Goal: Task Accomplishment & Management: Manage account settings

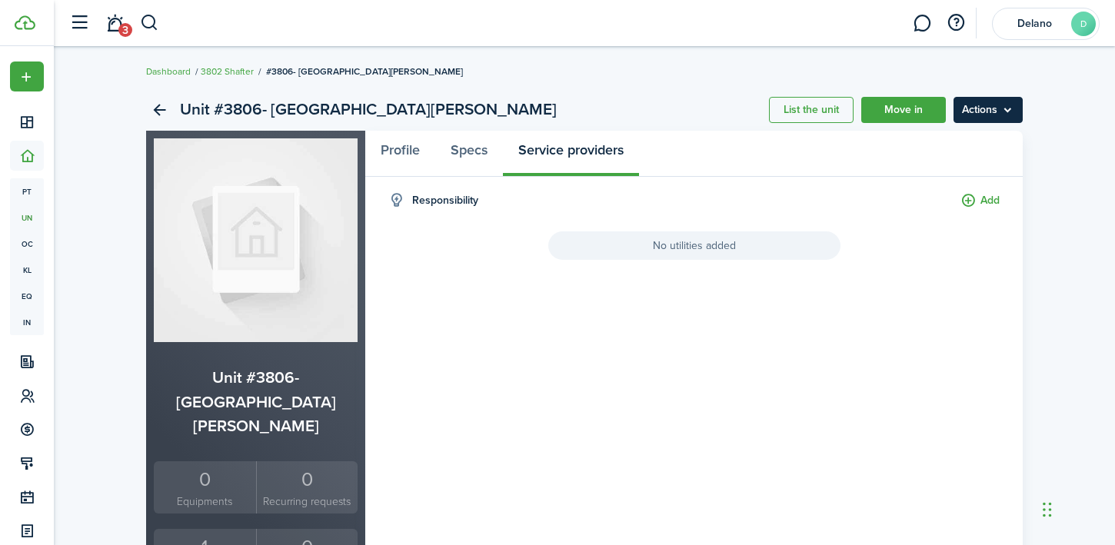
click at [980, 112] on menu-btn "Actions" at bounding box center [988, 110] width 69 height 26
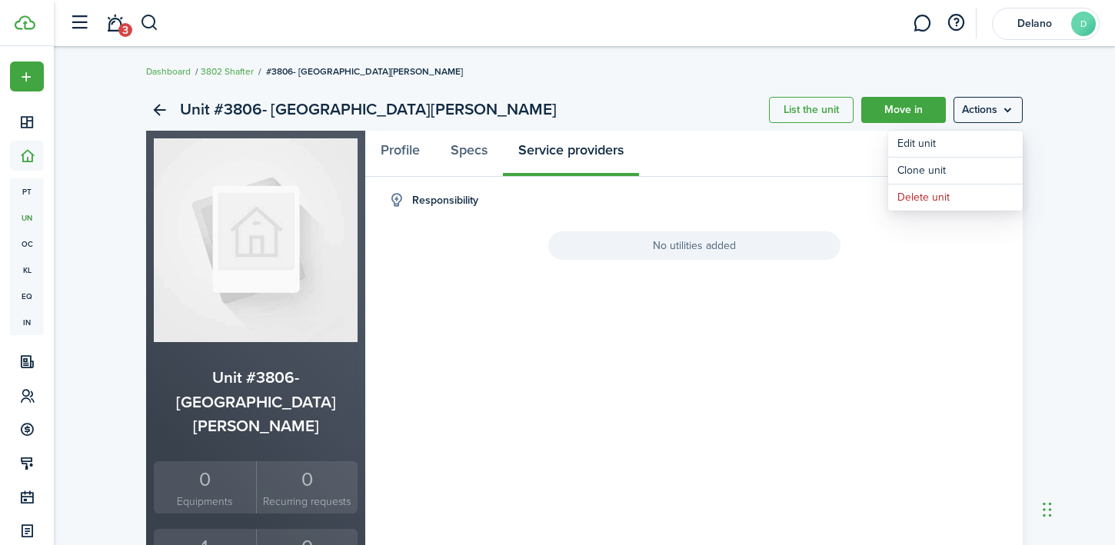
click at [740, 172] on panel-main-header "Profile Specs Service providers" at bounding box center [694, 154] width 658 height 46
click at [431, 152] on link "Profile" at bounding box center [400, 154] width 70 height 46
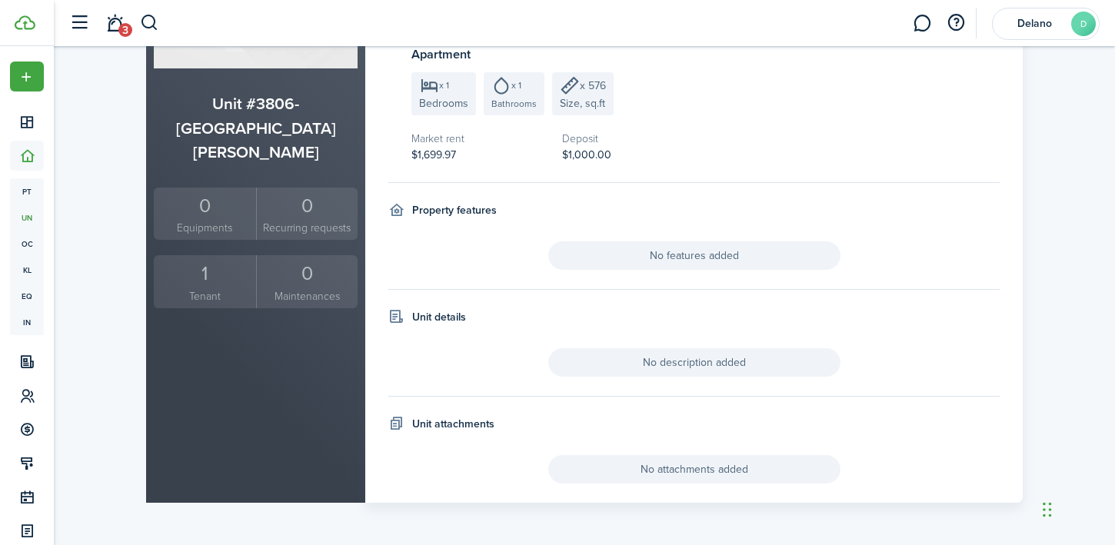
scroll to position [273, 0]
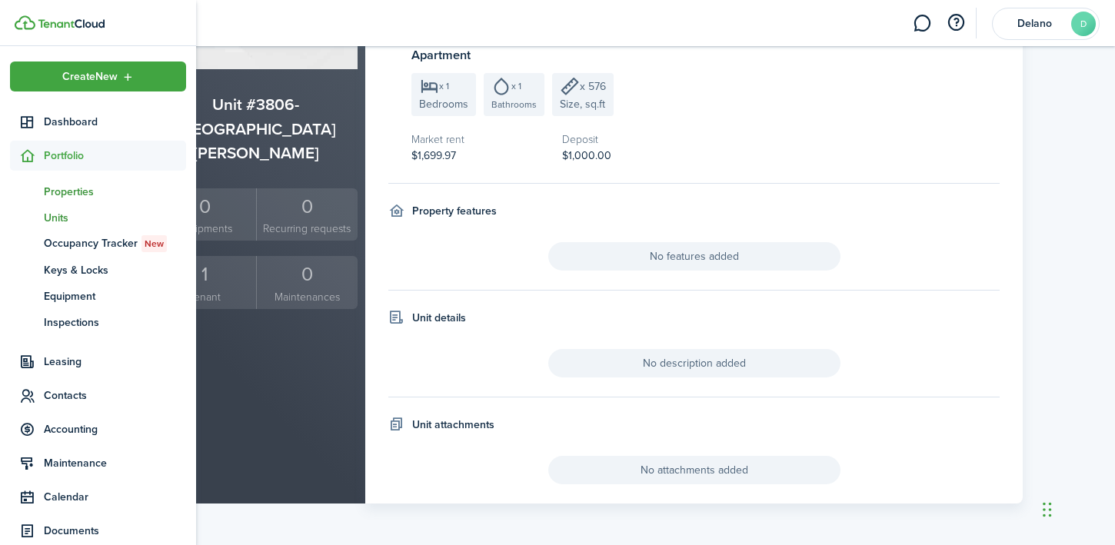
click at [78, 194] on span "Properties" at bounding box center [115, 192] width 142 height 16
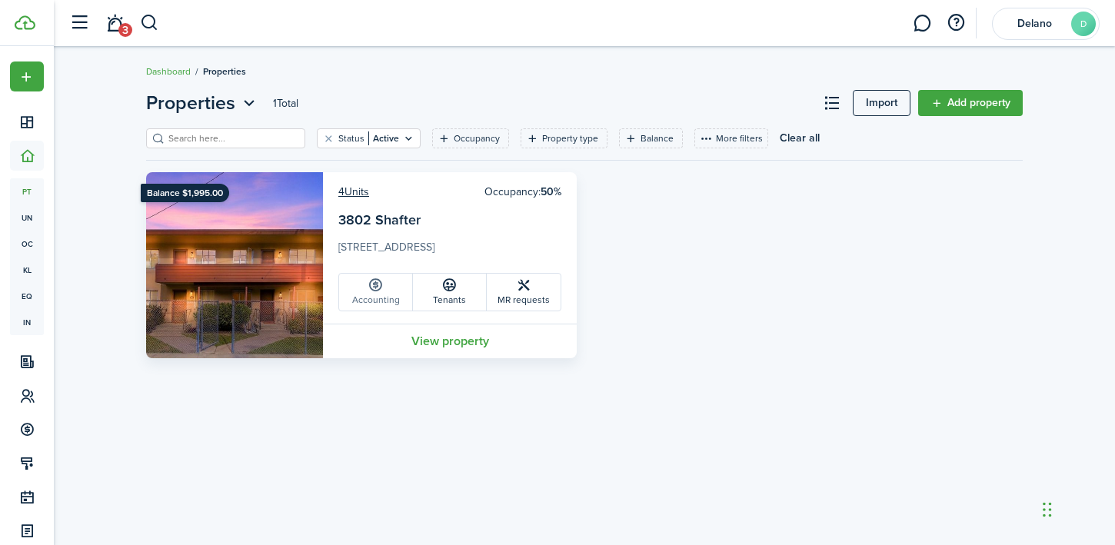
click at [381, 294] on link "Accounting" at bounding box center [376, 292] width 74 height 37
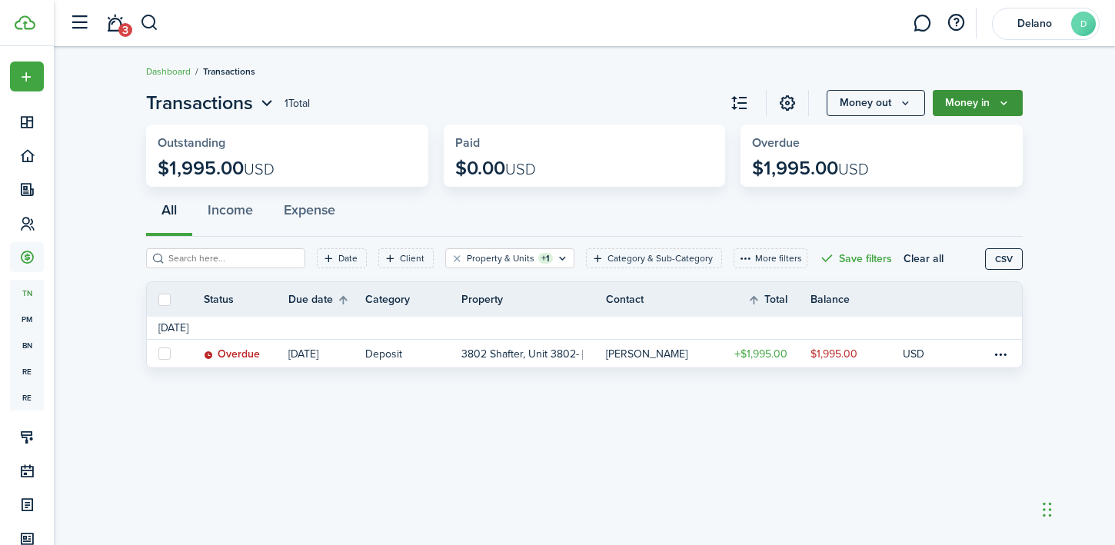
click at [978, 108] on button "Money in" at bounding box center [978, 103] width 90 height 26
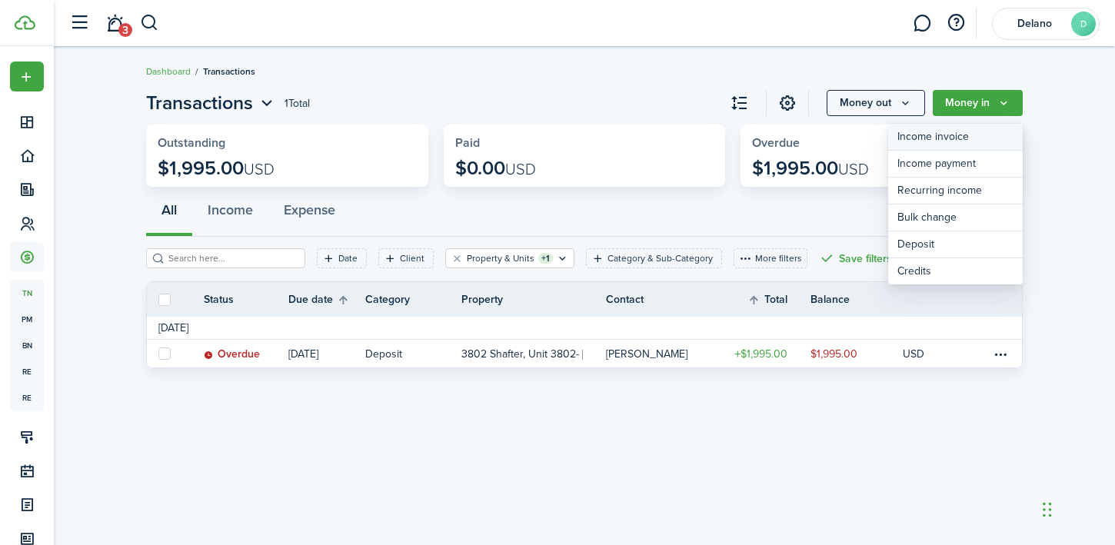
click at [977, 135] on link "Income invoice" at bounding box center [956, 137] width 135 height 27
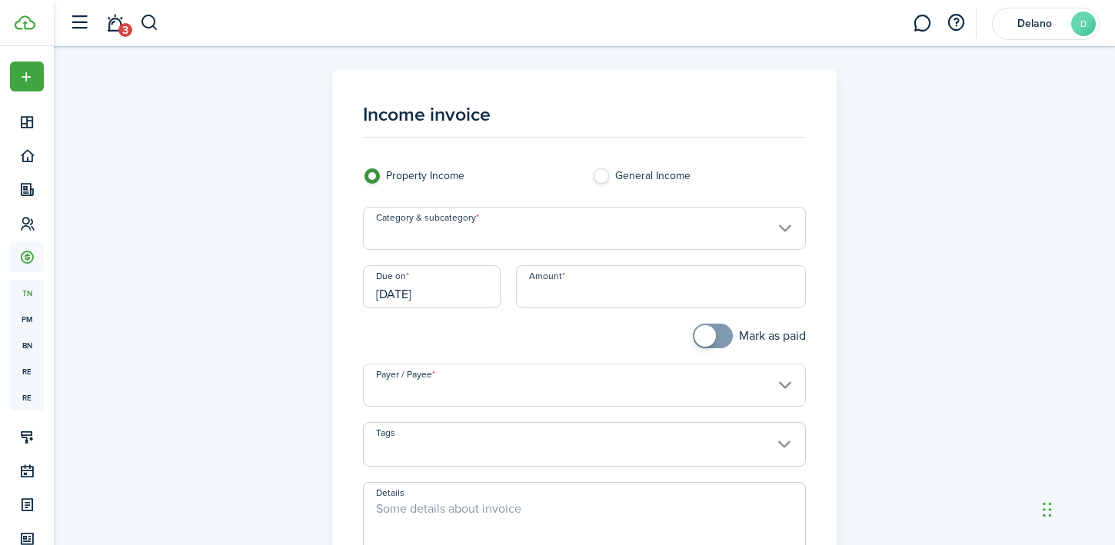
click at [630, 234] on input "Category & subcategory" at bounding box center [585, 228] width 444 height 43
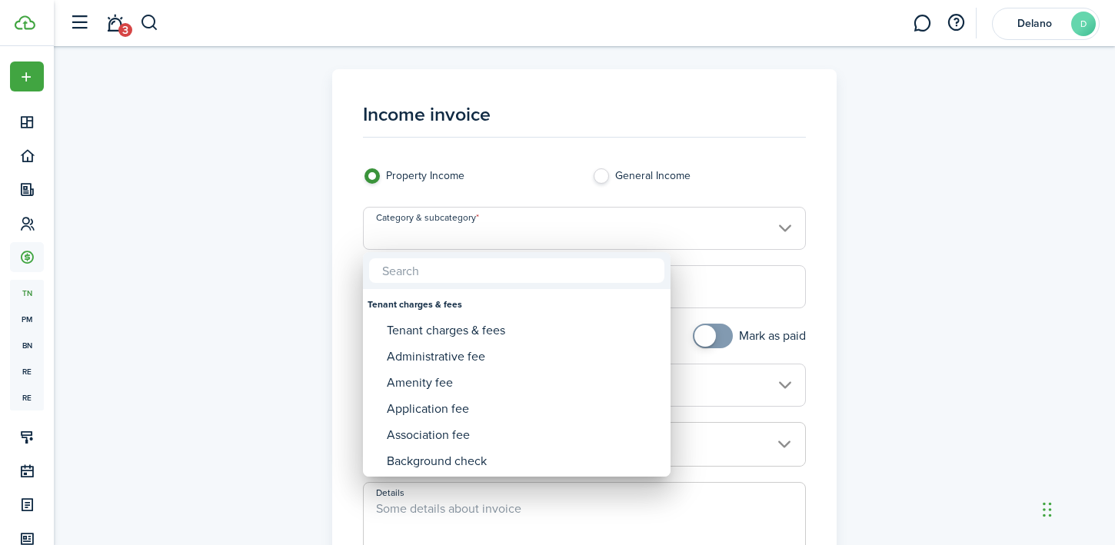
click at [832, 199] on div at bounding box center [558, 273] width 1362 height 792
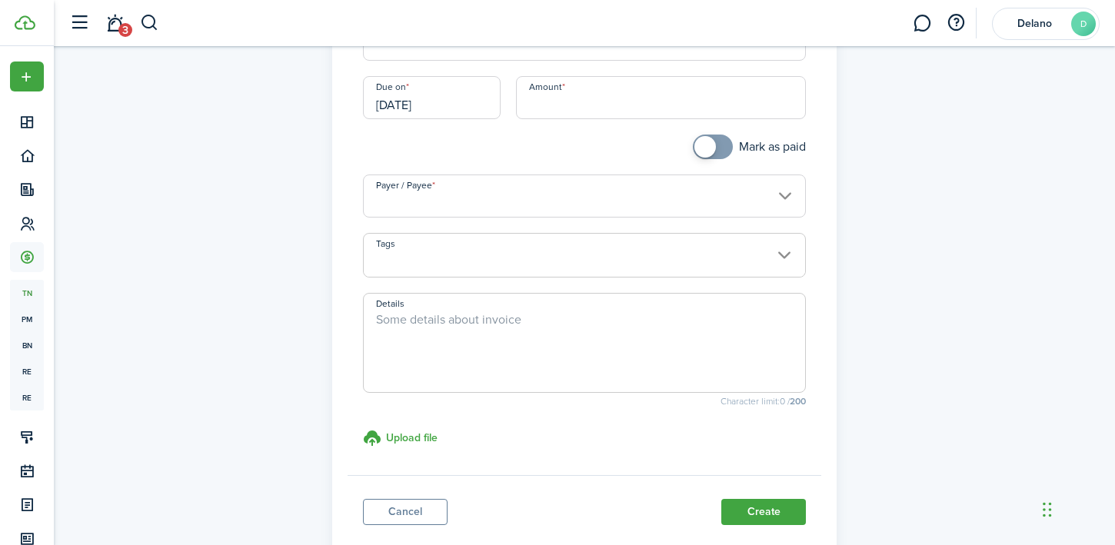
scroll to position [23, 0]
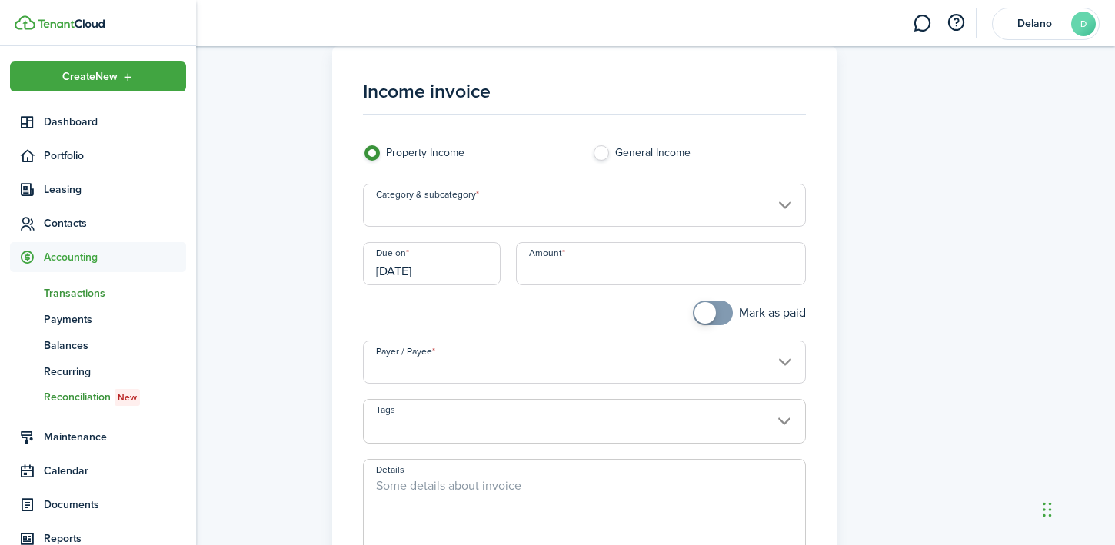
click at [84, 401] on span "Reconciliation New" at bounding box center [115, 397] width 142 height 17
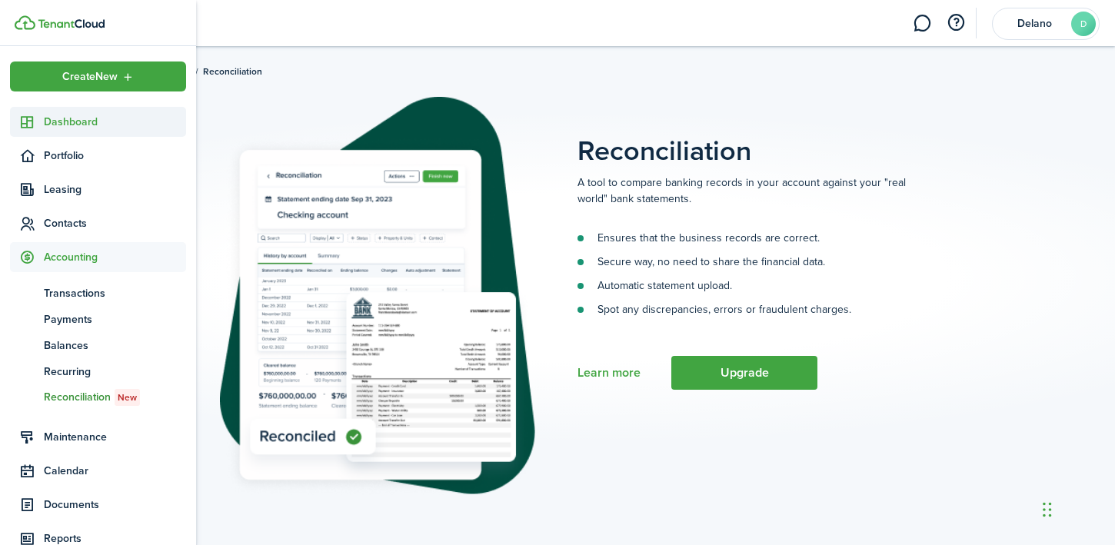
click at [64, 120] on span "Dashboard" at bounding box center [115, 122] width 142 height 16
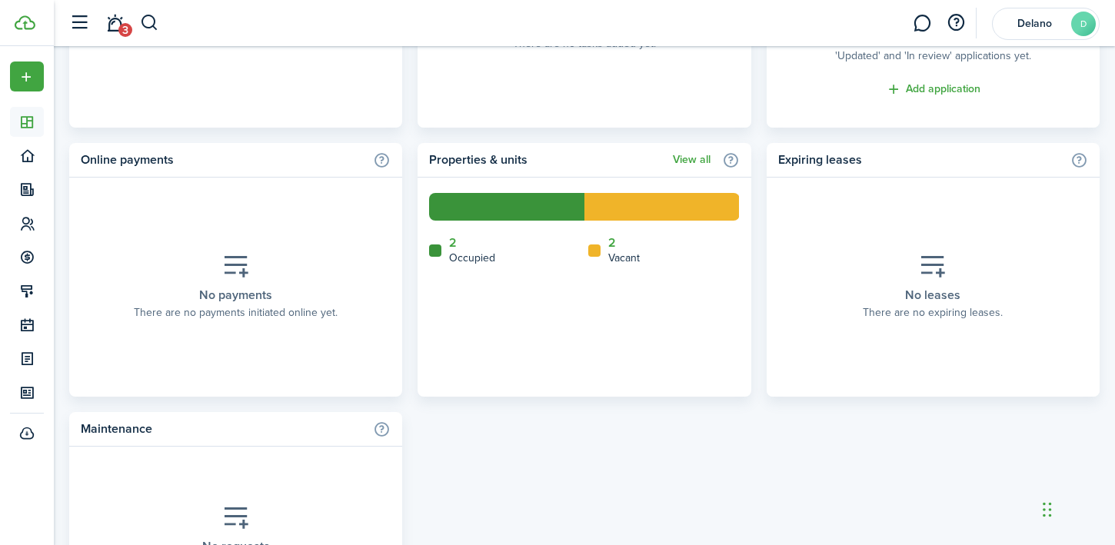
scroll to position [902, 0]
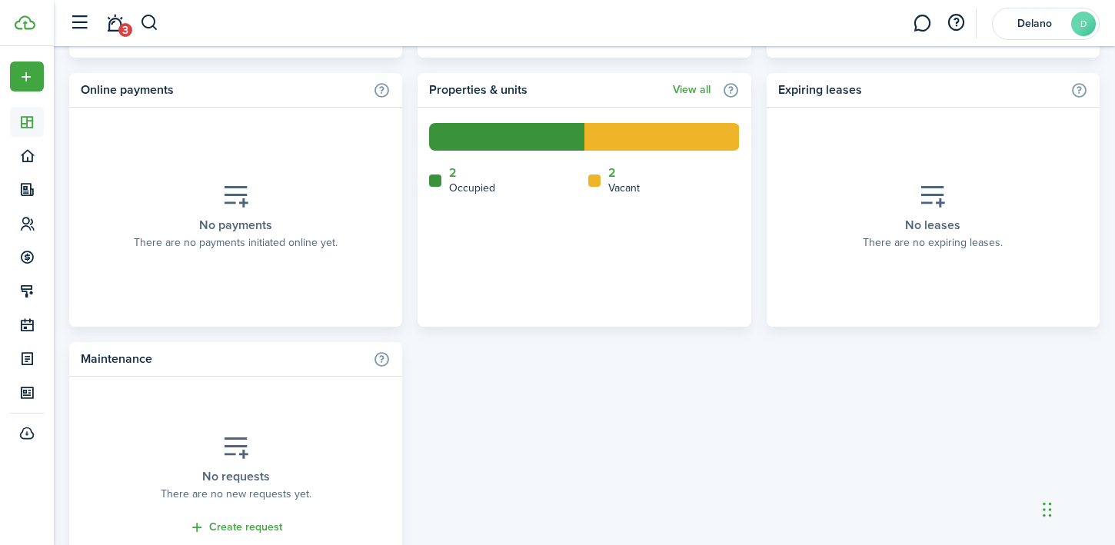
click at [237, 202] on icon at bounding box center [236, 196] width 28 height 27
click at [236, 241] on placeholder-description "There are no payments initiated online yet." at bounding box center [236, 243] width 204 height 16
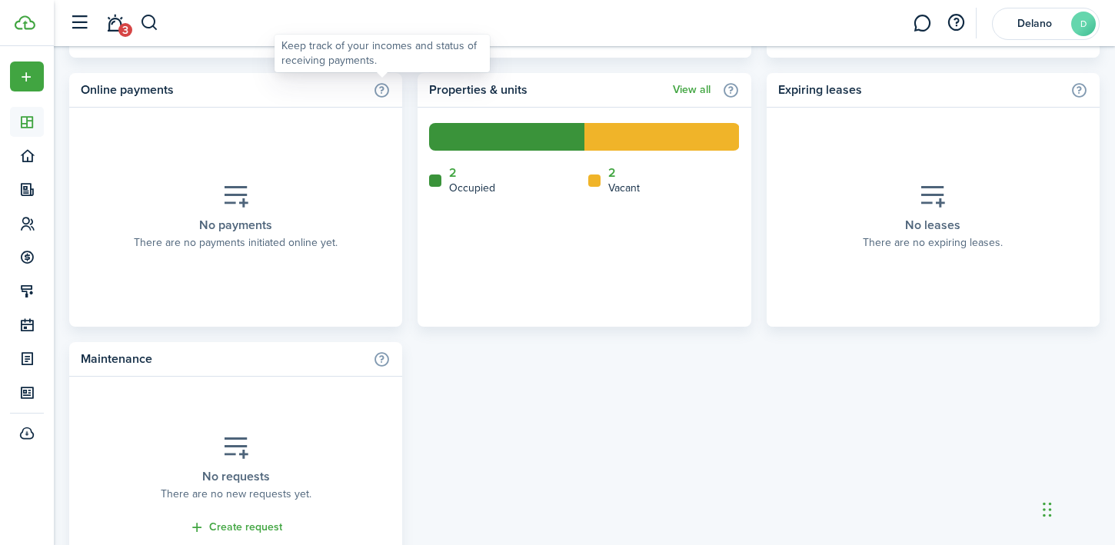
click at [390, 87] on info-icon at bounding box center [382, 90] width 18 height 17
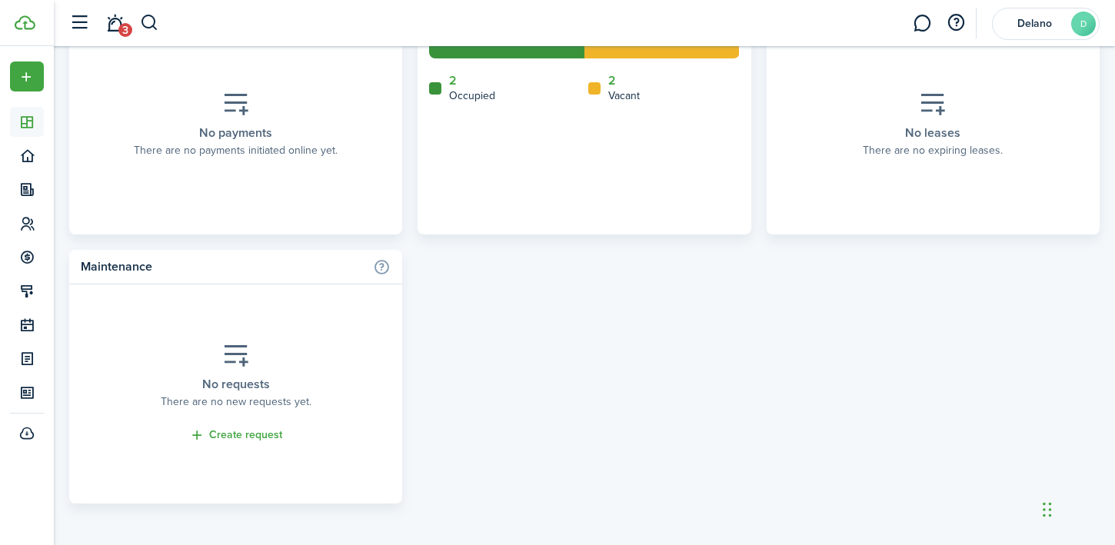
scroll to position [993, 0]
click at [251, 402] on placeholder-description "There are no new requests yet." at bounding box center [236, 403] width 151 height 16
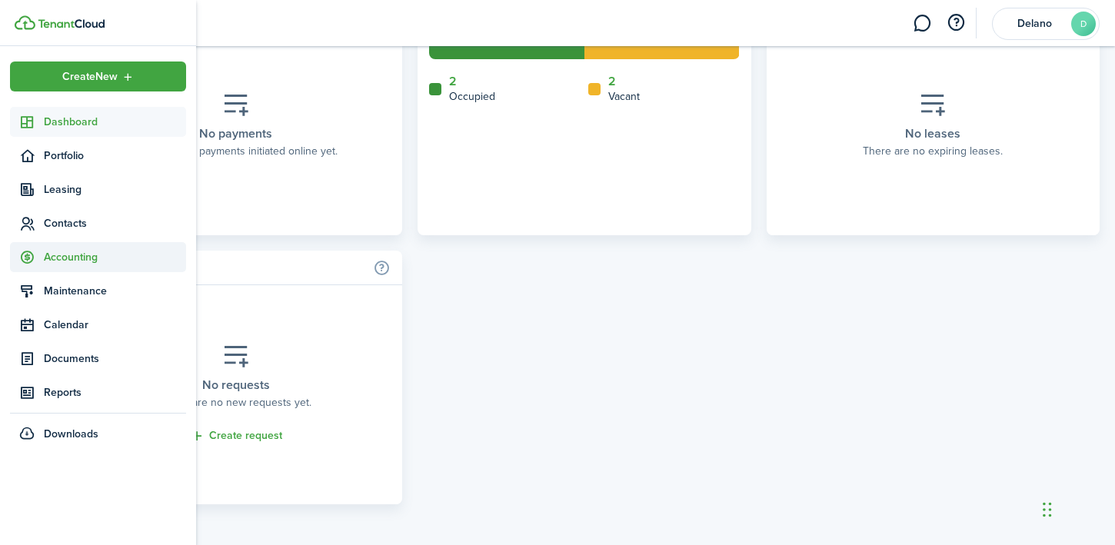
click at [69, 258] on span "Accounting" at bounding box center [115, 257] width 142 height 16
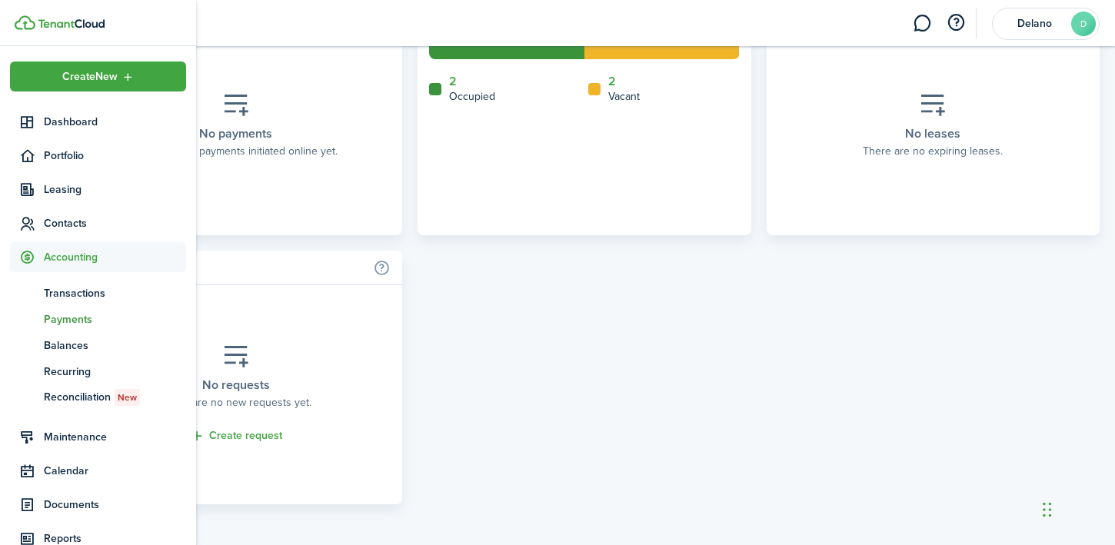
click at [72, 318] on span "Payments" at bounding box center [115, 320] width 142 height 16
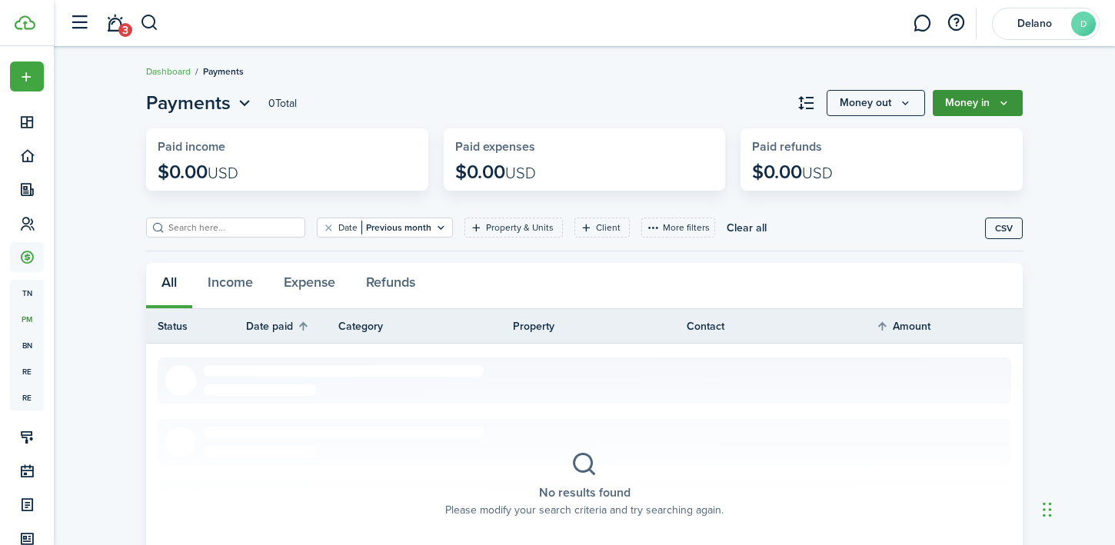
click at [955, 103] on button "Money in" at bounding box center [978, 103] width 90 height 26
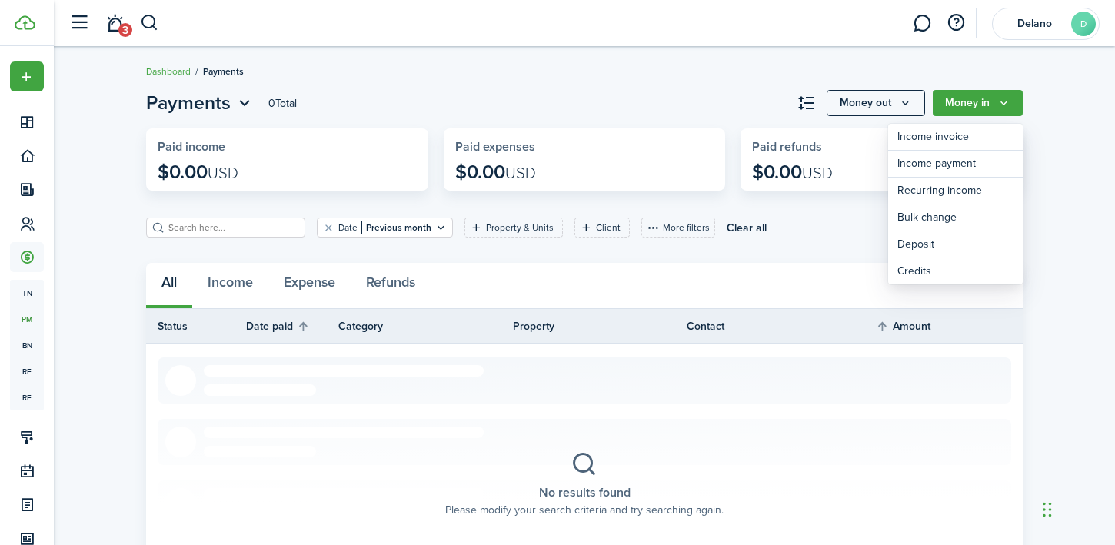
click at [1048, 129] on div "Payments 0 Total Money out Money in Paid income $0.00 USD Paid expenses $0.00 U…" at bounding box center [585, 358] width 1062 height 552
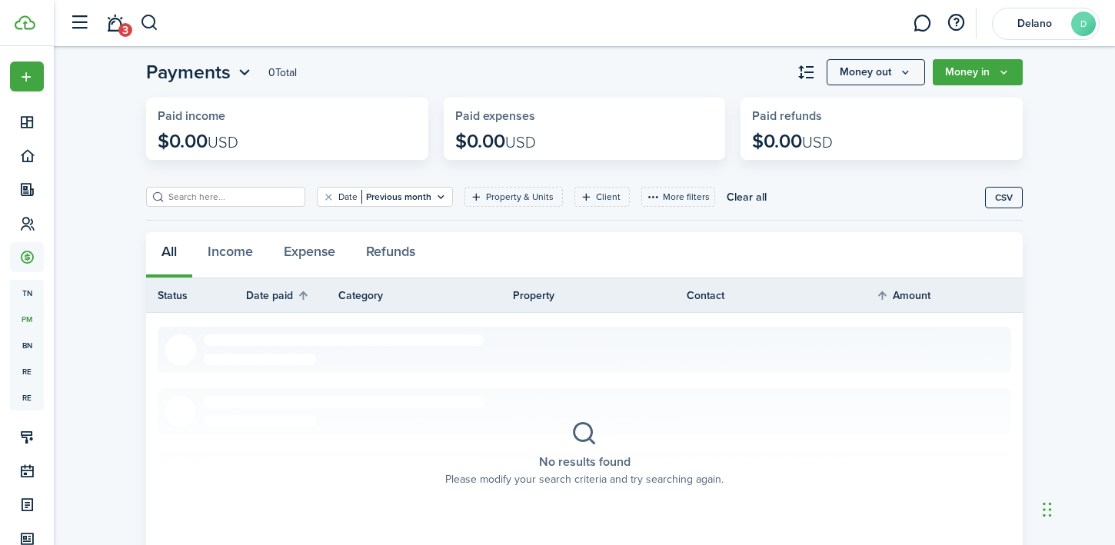
scroll to position [32, 0]
click at [681, 62] on header-page "Payments 0 Total Money out Money in" at bounding box center [584, 76] width 877 height 39
click at [592, 84] on header-page "Payments 0 Total Money out Money in" at bounding box center [584, 76] width 877 height 39
click at [228, 71] on span "Payments" at bounding box center [188, 71] width 85 height 28
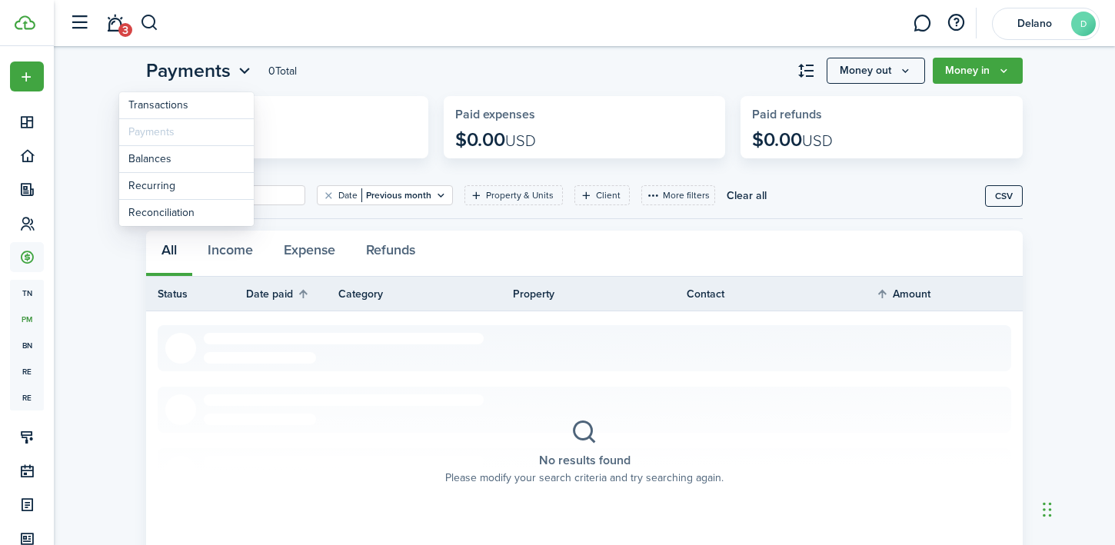
click at [93, 115] on div "Payments 0 Total Money out Money in Paid income $0.00 USD Paid expenses $0.00 U…" at bounding box center [585, 325] width 1062 height 552
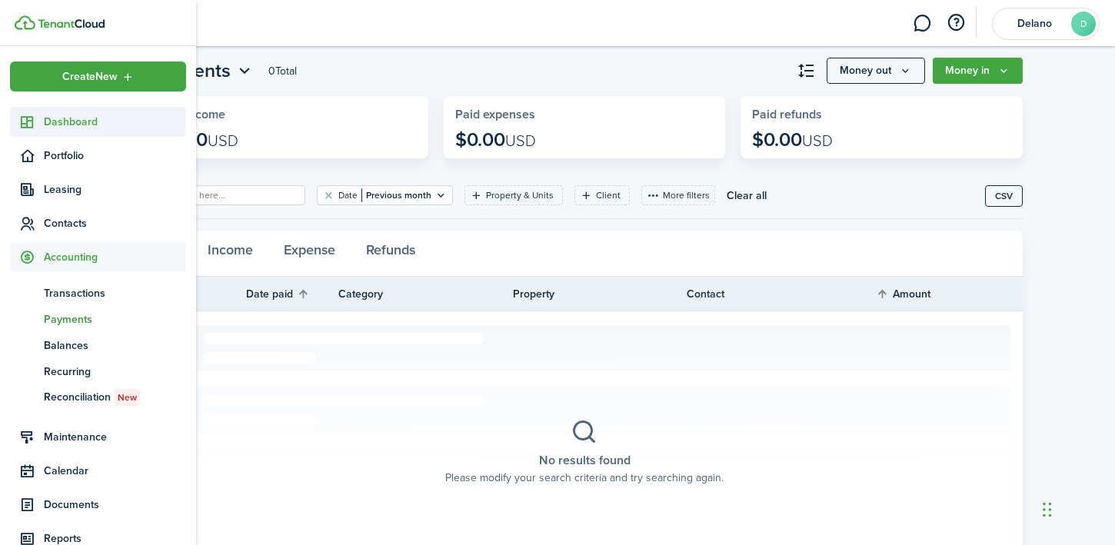
click at [66, 121] on span "Dashboard" at bounding box center [115, 122] width 142 height 16
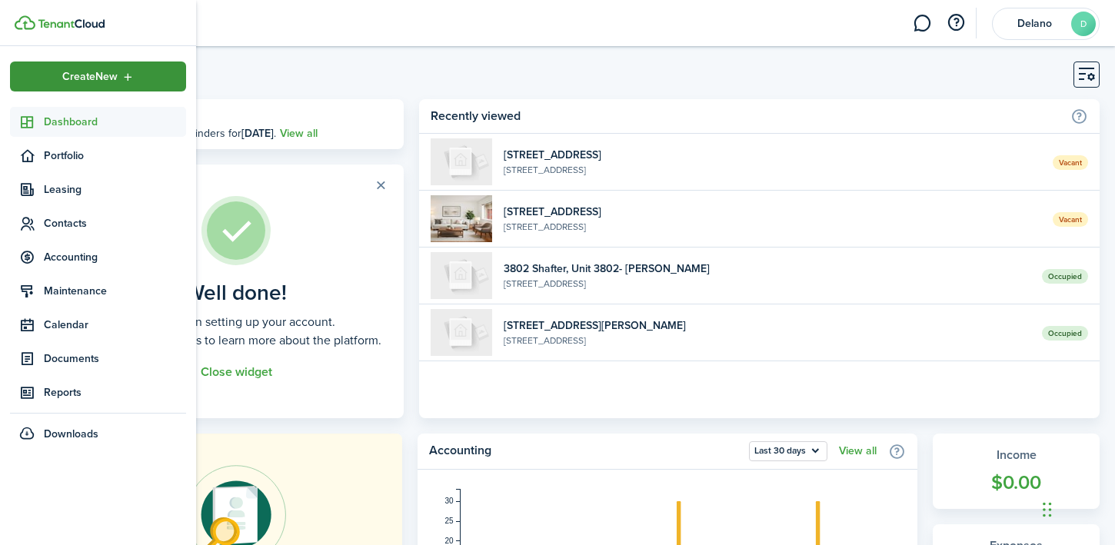
click at [99, 77] on span "Create New" at bounding box center [89, 77] width 55 height 11
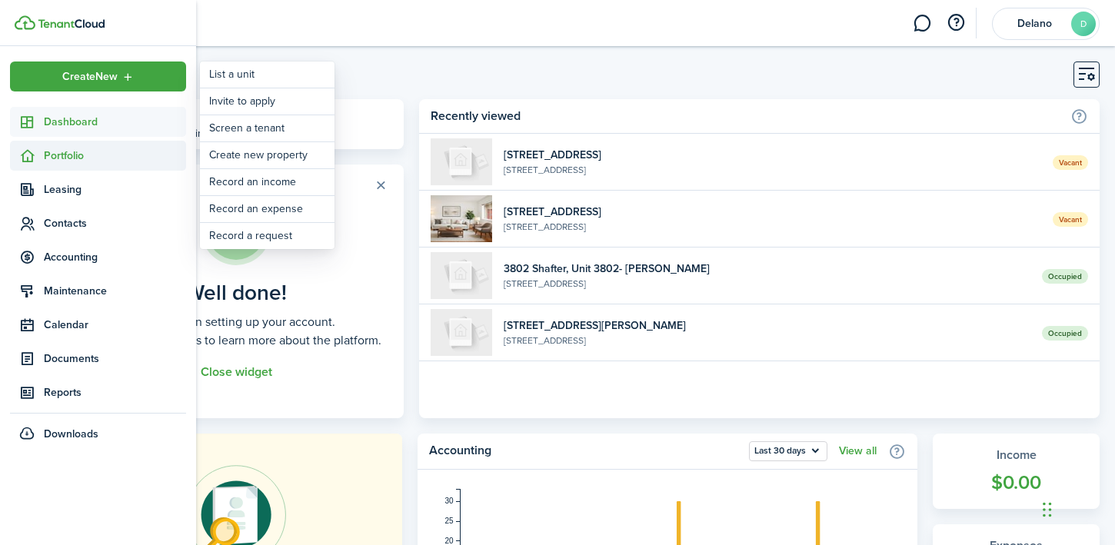
click at [88, 155] on span "Portfolio" at bounding box center [115, 156] width 142 height 16
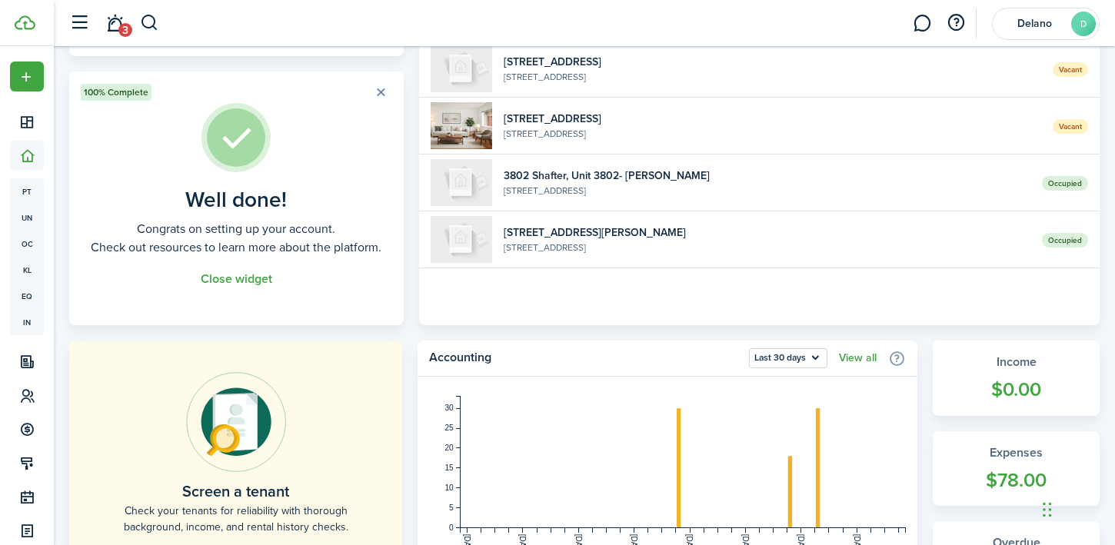
scroll to position [54, 0]
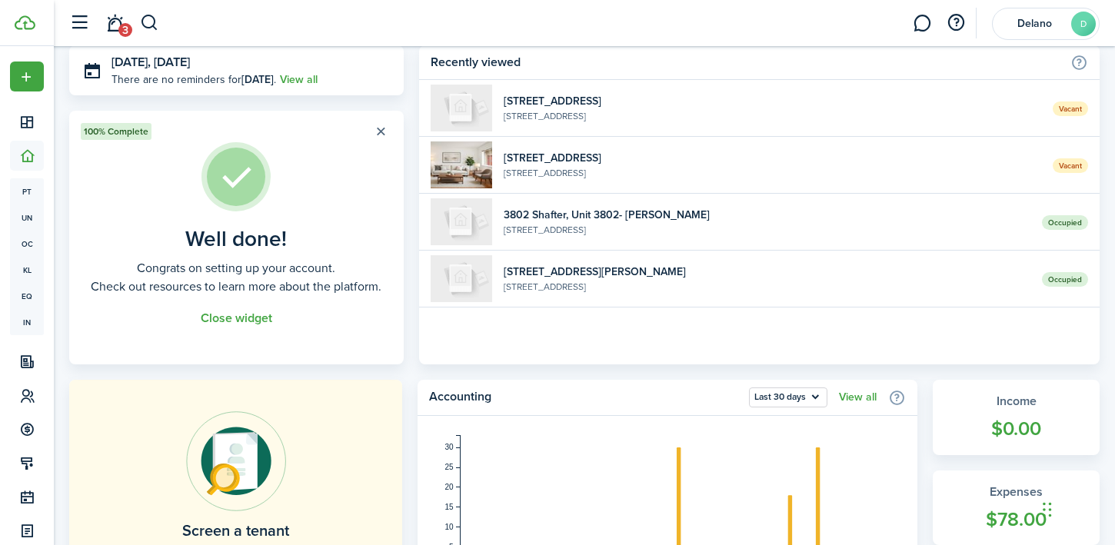
click at [380, 132] on button "button" at bounding box center [382, 132] width 22 height 22
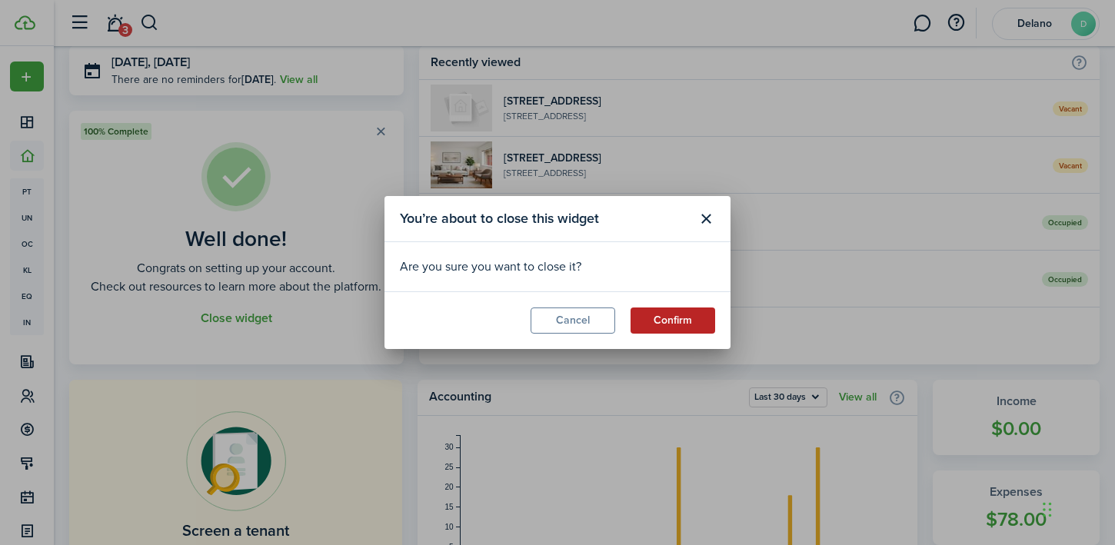
click at [689, 325] on button "Confirm" at bounding box center [673, 321] width 85 height 26
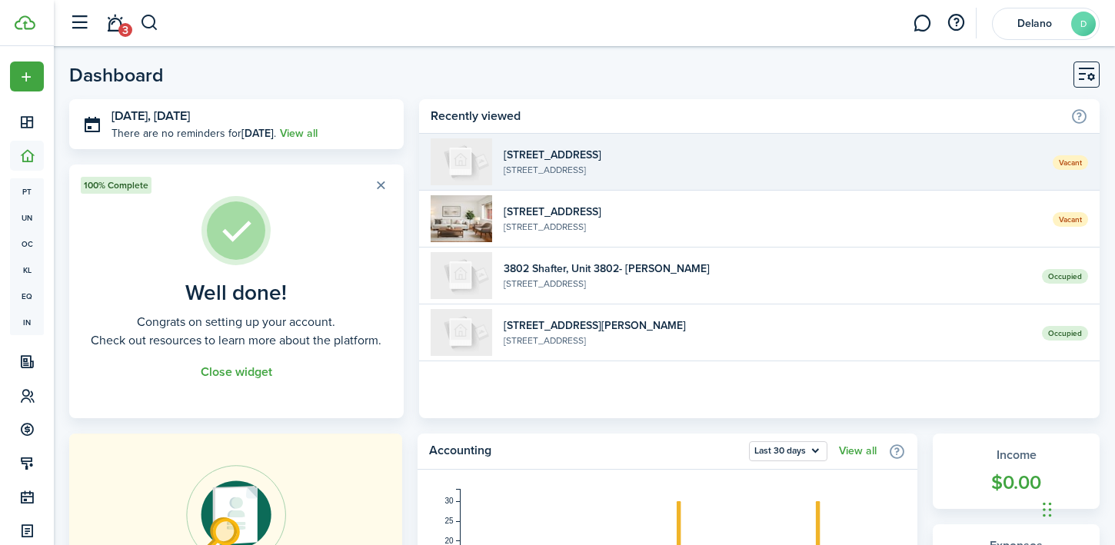
scroll to position [0, 0]
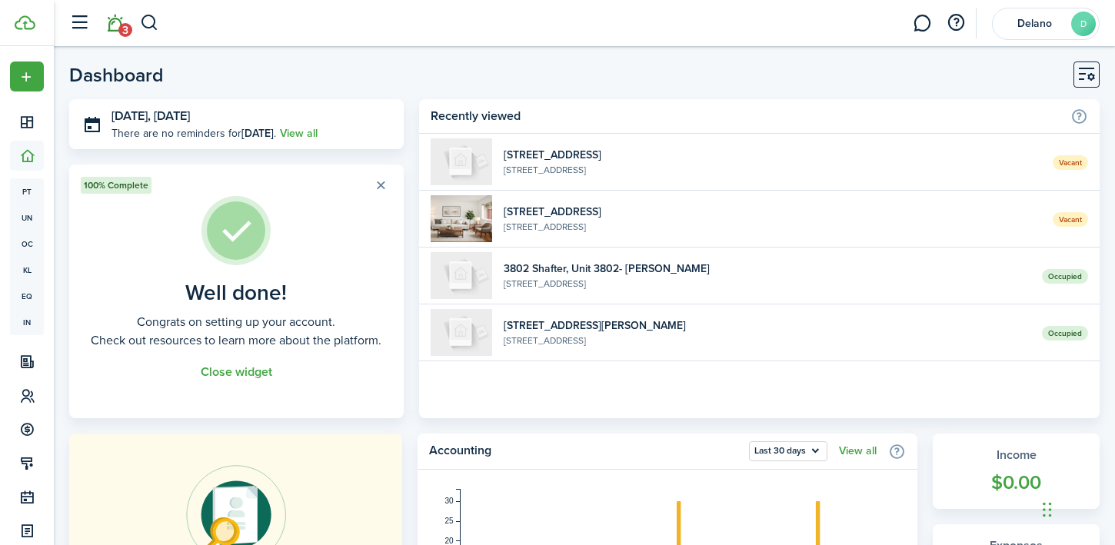
click at [118, 28] on link "3" at bounding box center [114, 23] width 29 height 39
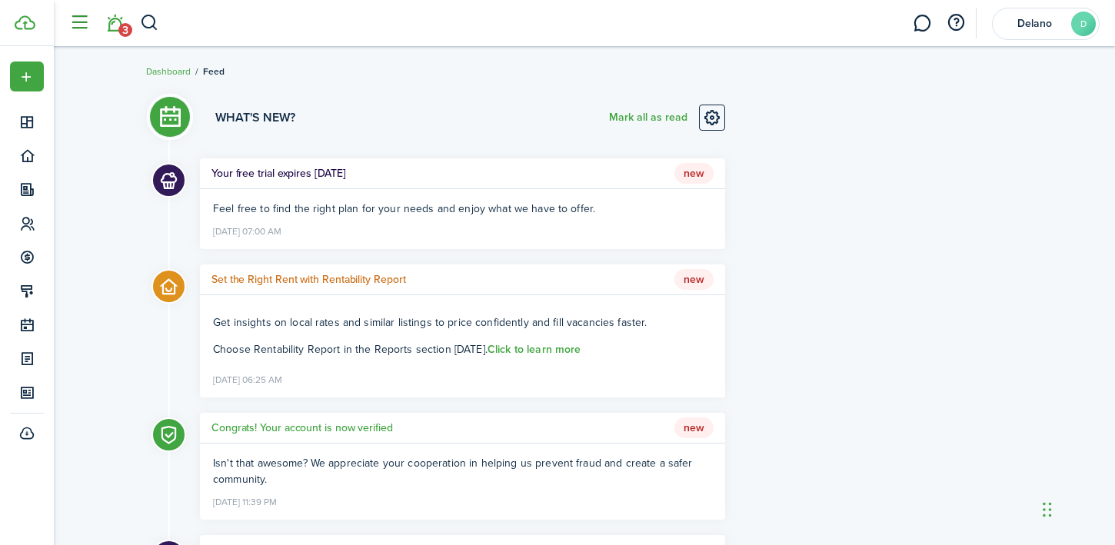
click at [78, 24] on button "button" at bounding box center [79, 22] width 29 height 29
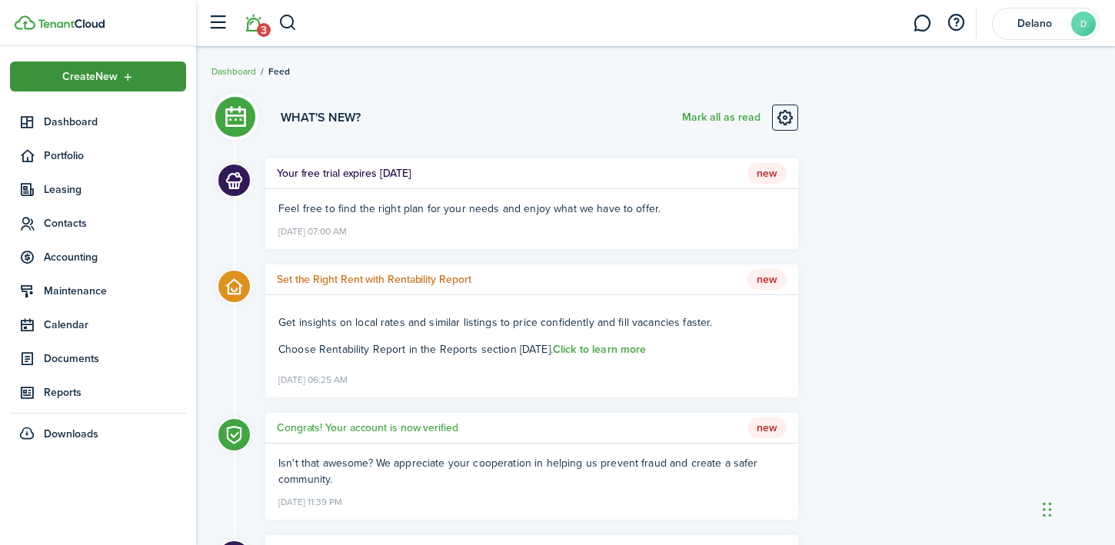
click at [79, 79] on span "Create New" at bounding box center [89, 77] width 55 height 11
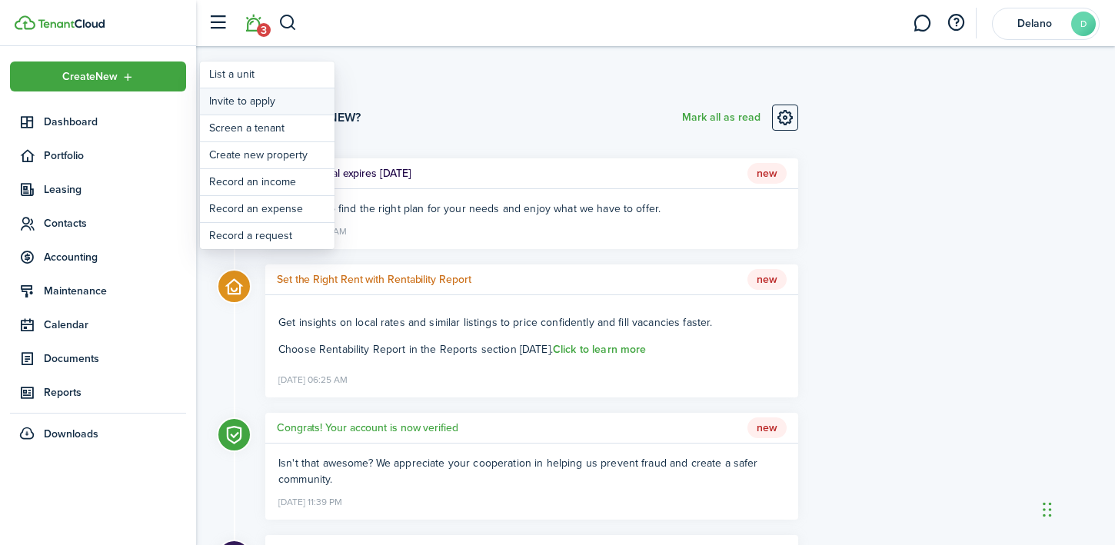
click at [255, 108] on button "Invite to apply" at bounding box center [267, 101] width 135 height 26
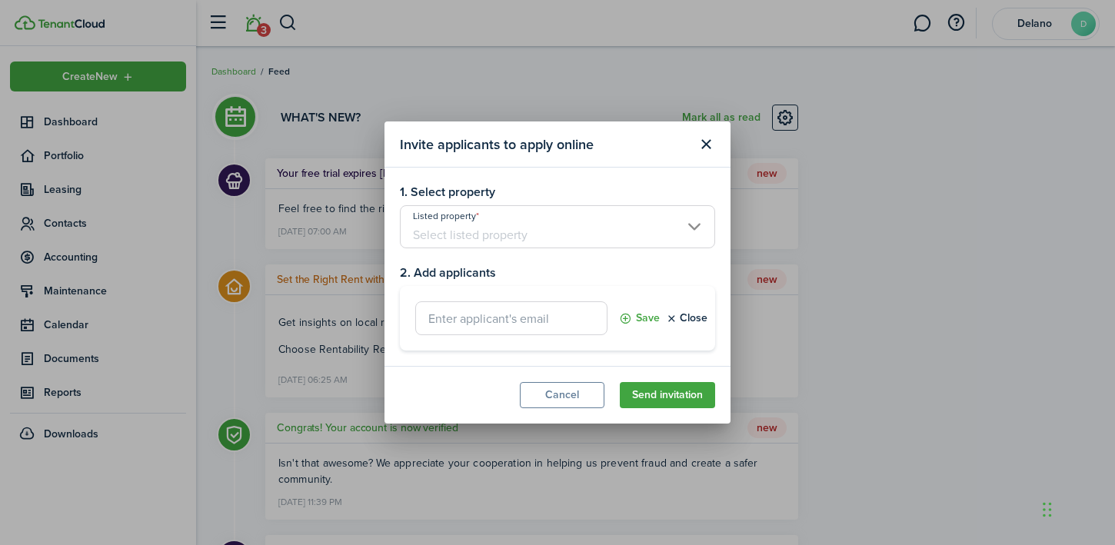
click at [548, 232] on input "Listed property" at bounding box center [557, 226] width 315 height 43
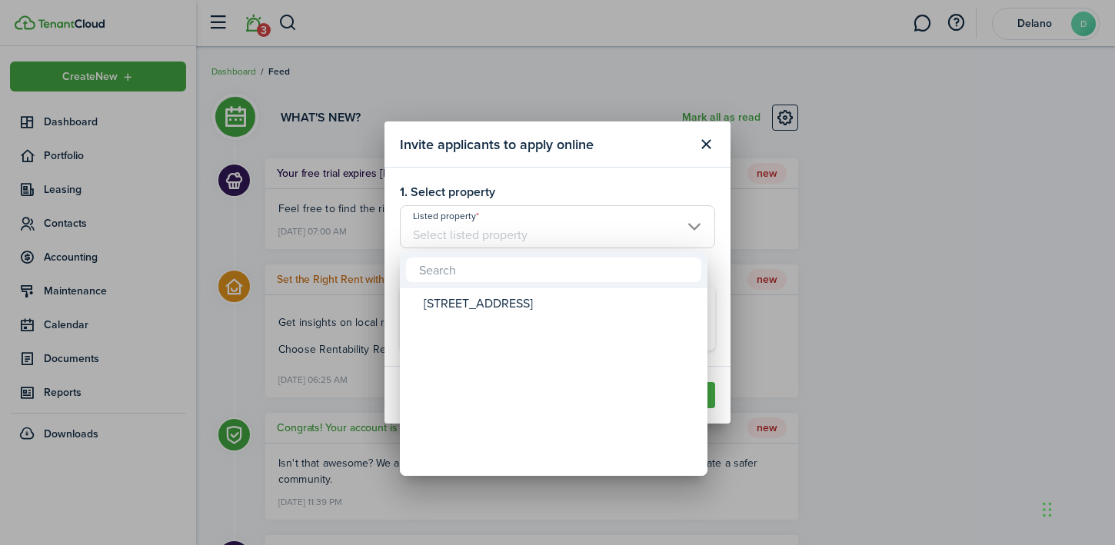
click at [587, 146] on div at bounding box center [558, 273] width 1362 height 792
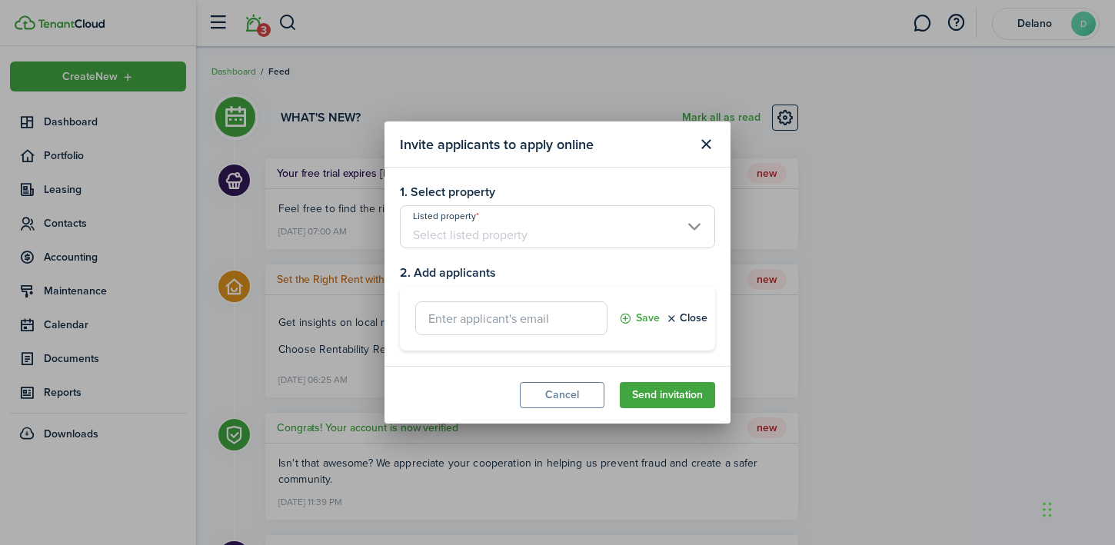
click at [535, 319] on input "text" at bounding box center [511, 319] width 192 height 34
click at [713, 144] on button "Close modal" at bounding box center [706, 145] width 26 height 26
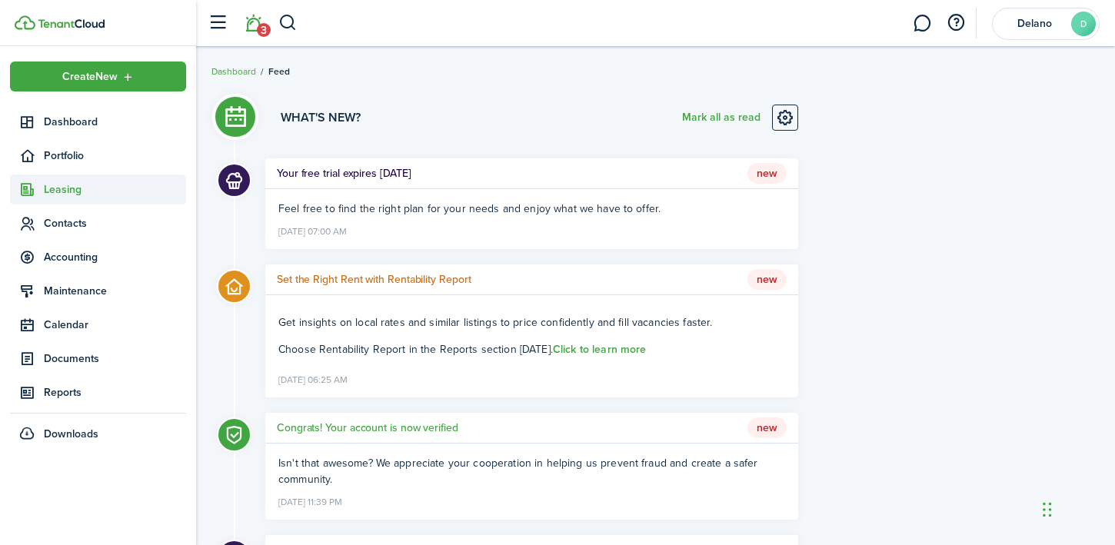
click at [72, 192] on span "Leasing" at bounding box center [115, 190] width 142 height 16
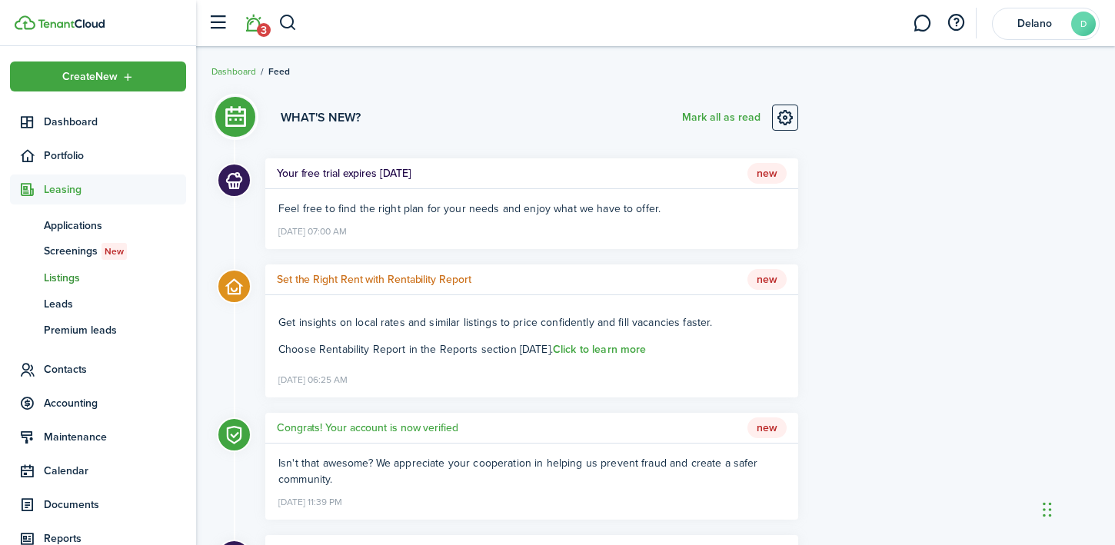
click at [70, 278] on span "Listings" at bounding box center [115, 278] width 142 height 16
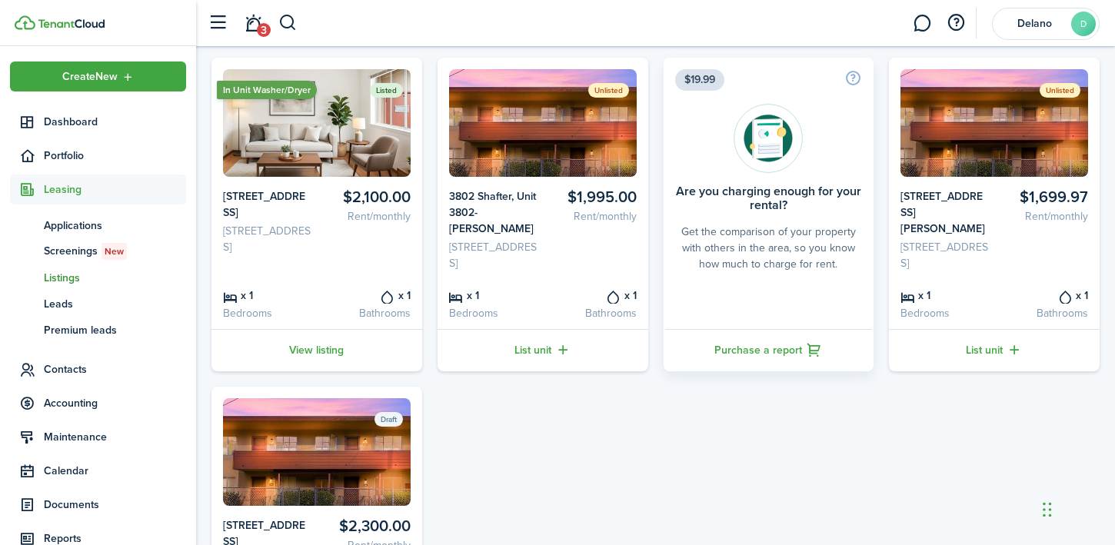
scroll to position [127, 0]
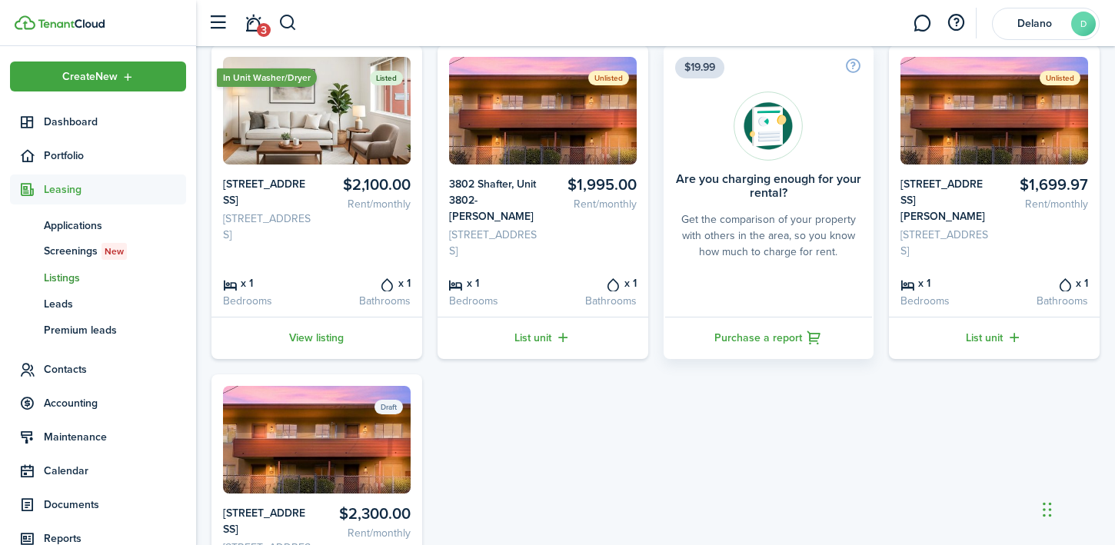
click at [498, 204] on card-listing-title "3802 Shafter, Unit 3802- [PERSON_NAME]" at bounding box center [493, 200] width 88 height 48
click at [572, 128] on img at bounding box center [543, 111] width 188 height 108
click at [605, 188] on card-listing-title "$1,995.00" at bounding box center [592, 185] width 88 height 18
click at [566, 142] on img at bounding box center [543, 111] width 188 height 108
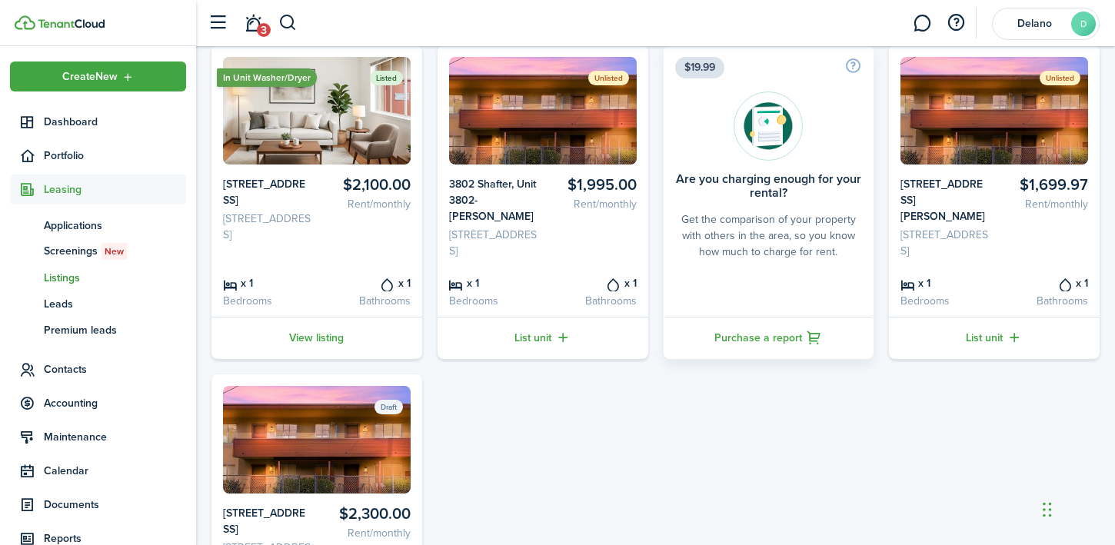
click at [1015, 113] on img at bounding box center [995, 111] width 188 height 108
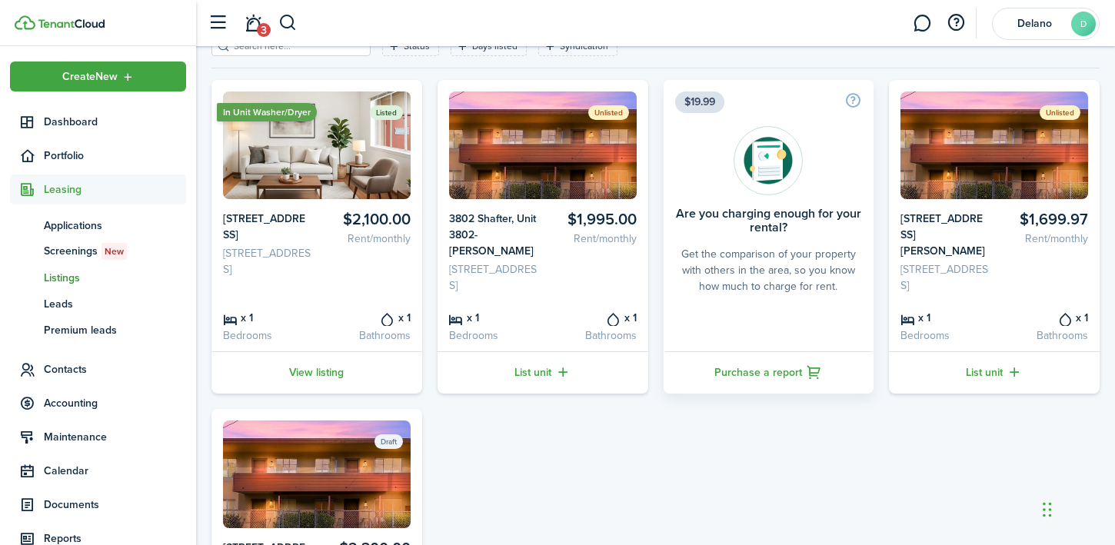
scroll to position [112, 0]
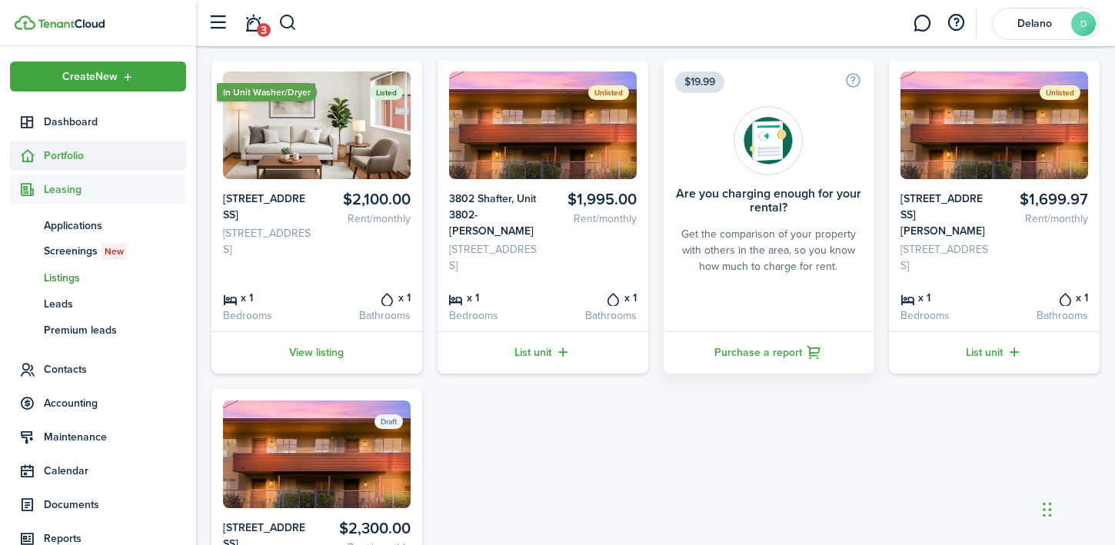
click at [71, 151] on span "Portfolio" at bounding box center [115, 156] width 142 height 16
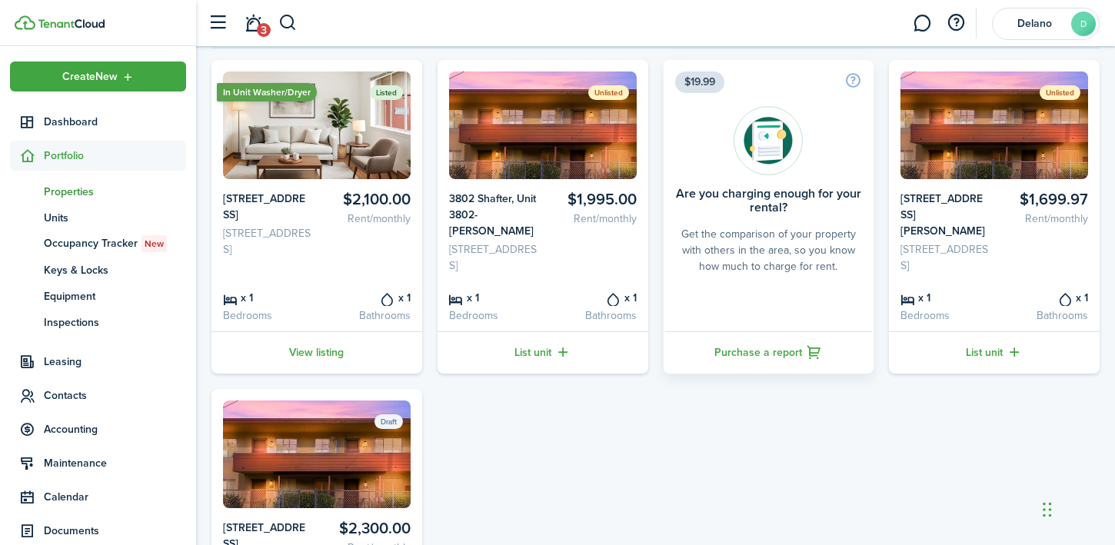
click at [72, 192] on span "Properties" at bounding box center [115, 192] width 142 height 16
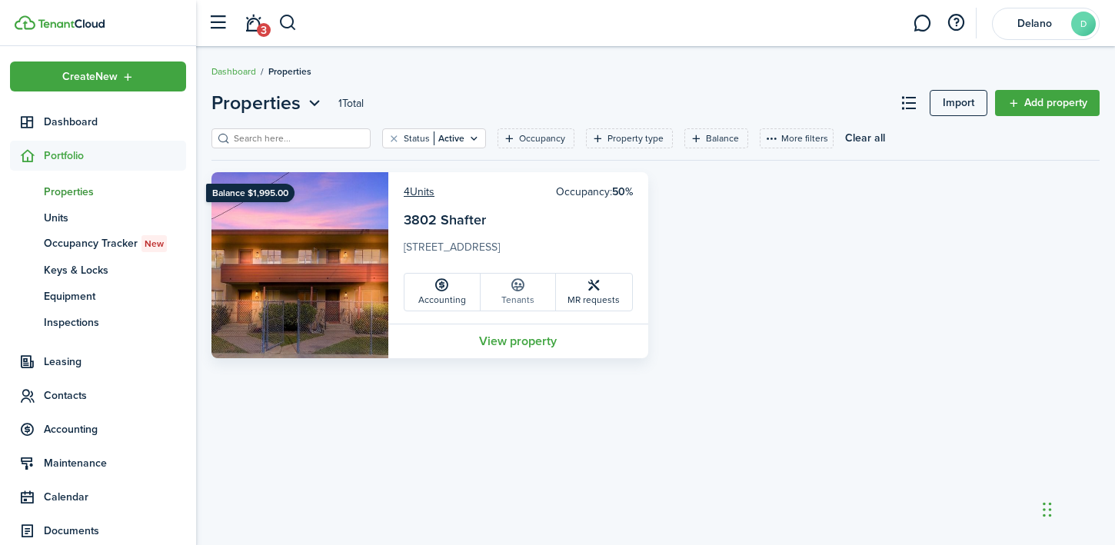
click at [515, 287] on icon at bounding box center [518, 285] width 16 height 15
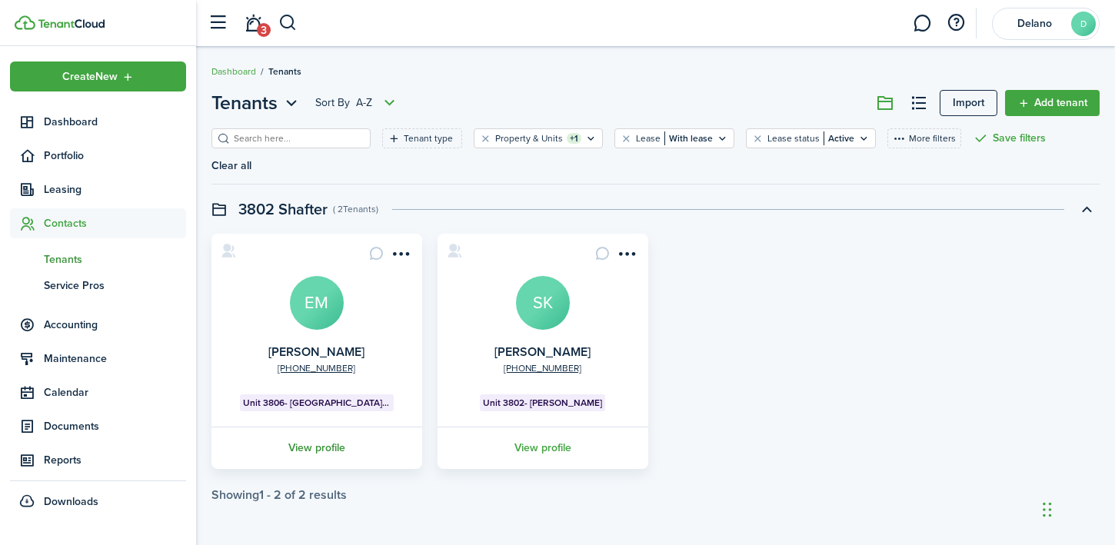
click at [318, 427] on link "View profile" at bounding box center [316, 448] width 215 height 42
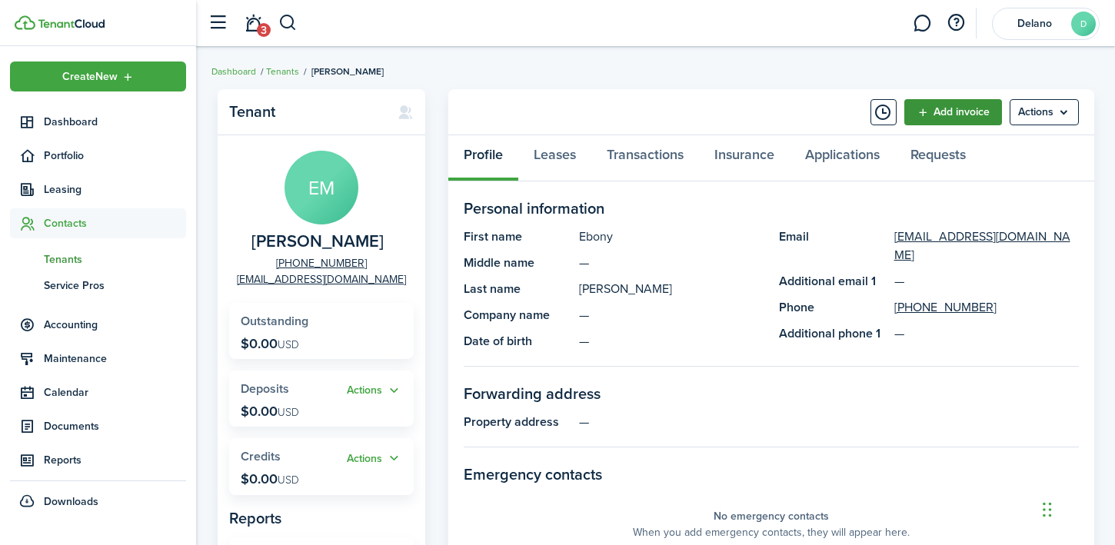
click at [946, 115] on link "Add invoice" at bounding box center [954, 112] width 98 height 26
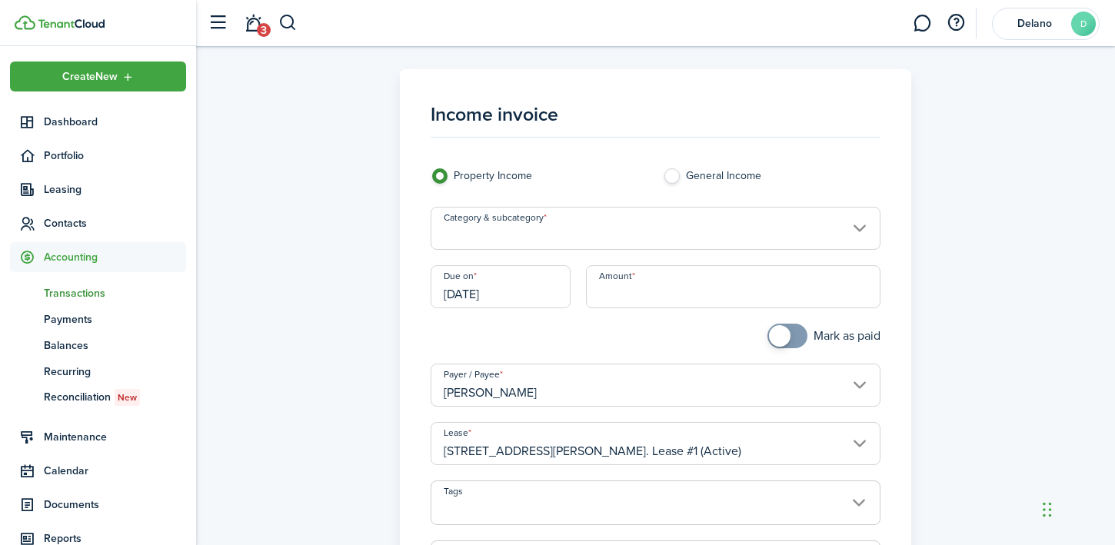
click at [605, 239] on input "Category & subcategory" at bounding box center [656, 228] width 450 height 43
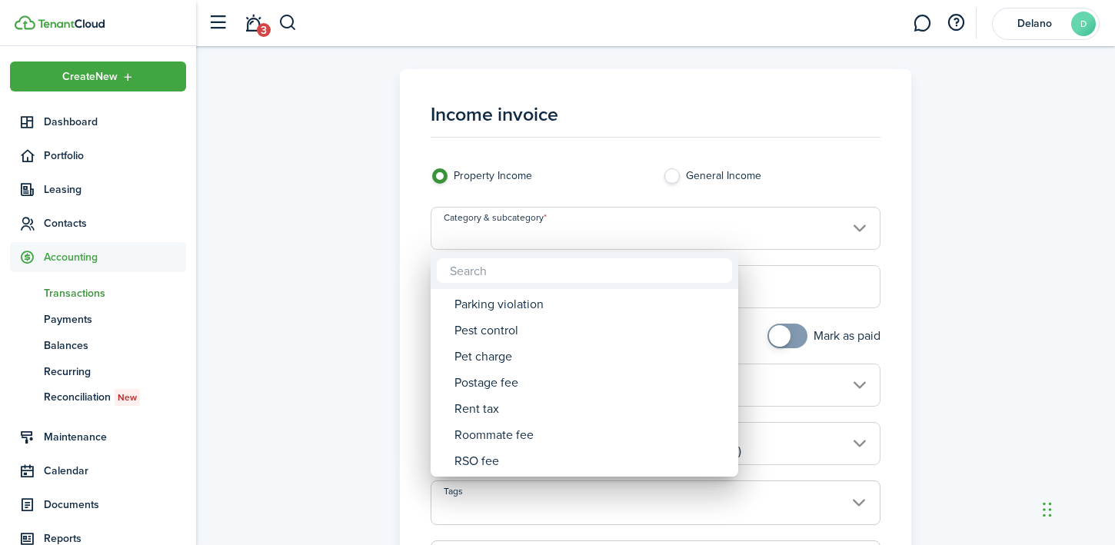
click at [942, 237] on div at bounding box center [558, 273] width 1362 height 792
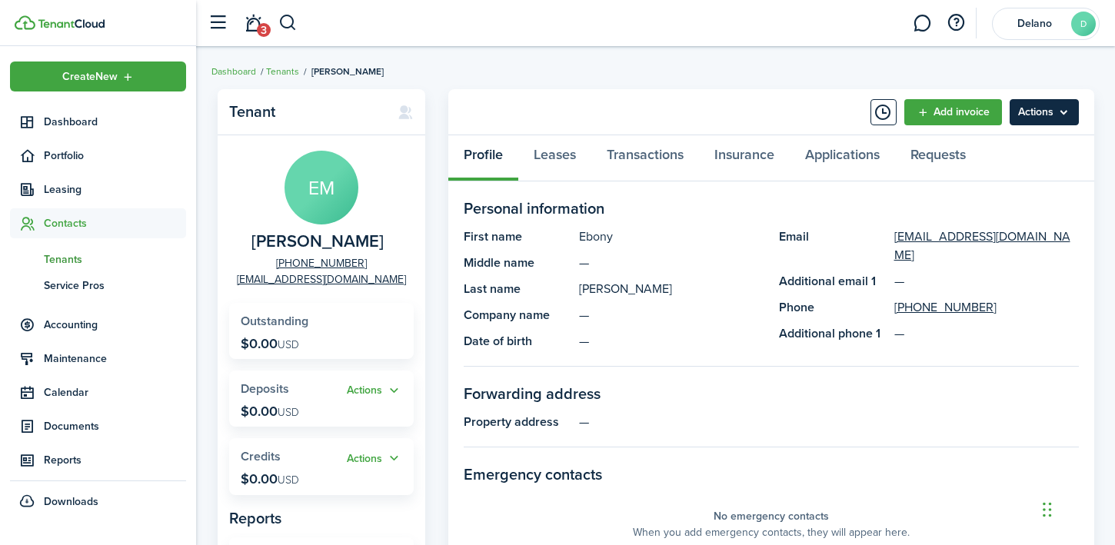
click at [1046, 115] on menu-btn "Actions" at bounding box center [1044, 112] width 69 height 26
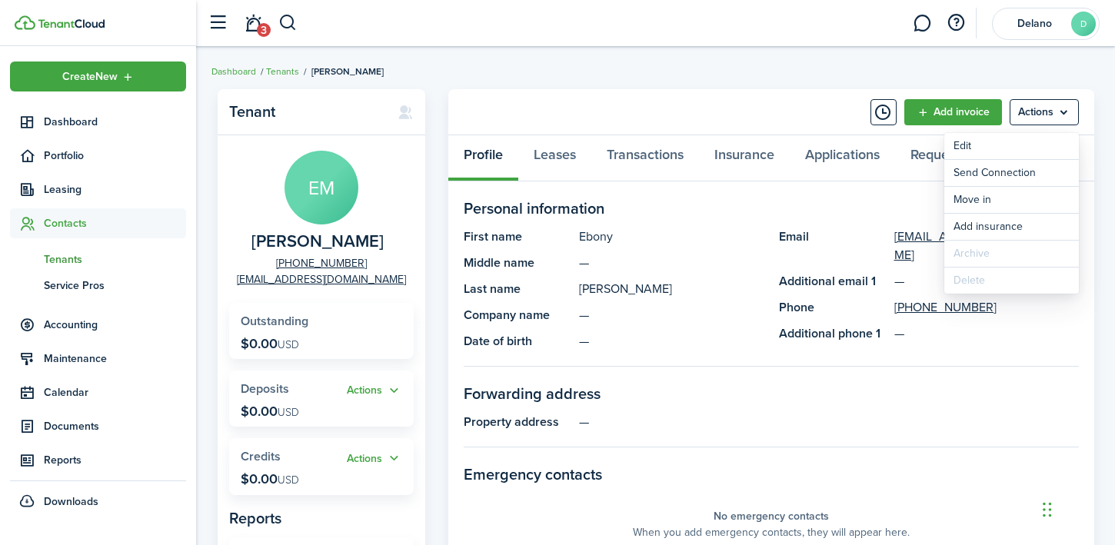
click at [712, 224] on panel-main-section "Personal information First name Ebony Middle name — Last name [PERSON_NAME] Com…" at bounding box center [771, 282] width 615 height 170
click at [556, 169] on link "Leases" at bounding box center [554, 158] width 73 height 46
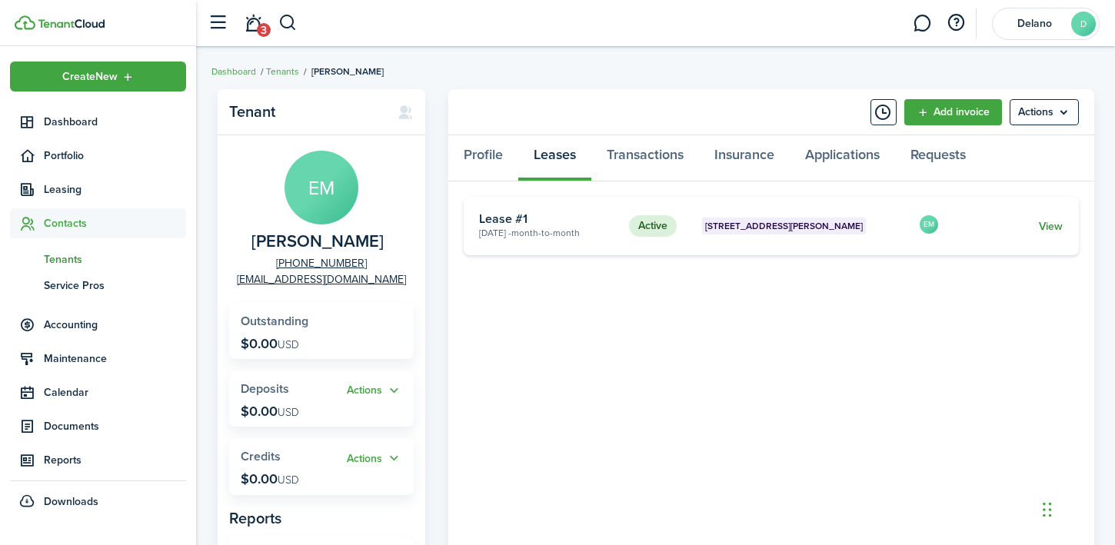
click at [1055, 223] on link "View" at bounding box center [1051, 226] width 24 height 16
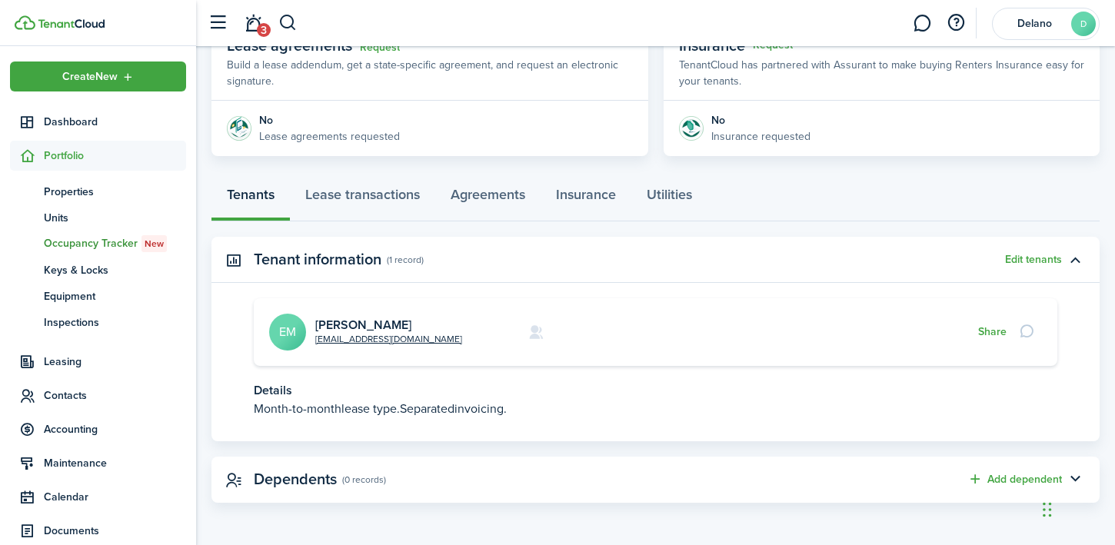
scroll to position [306, 0]
click at [992, 333] on button "Share" at bounding box center [993, 333] width 28 height 12
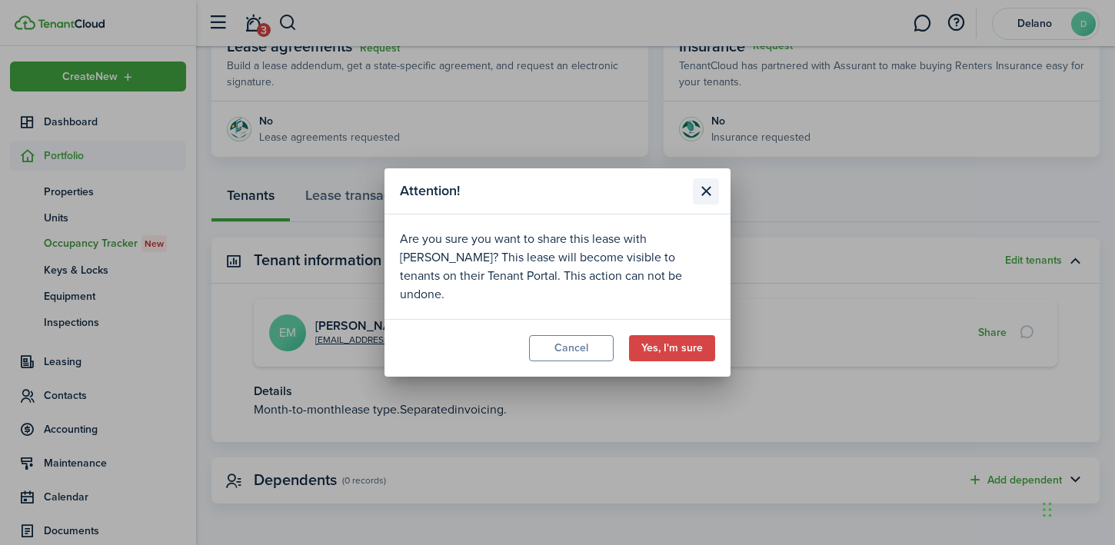
click at [705, 201] on button "Close modal" at bounding box center [706, 191] width 26 height 26
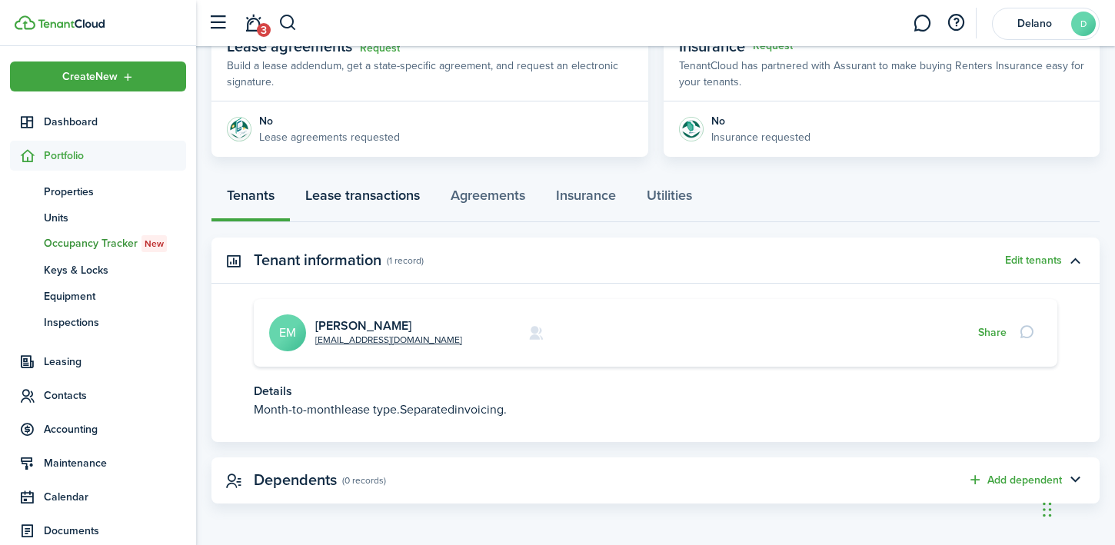
click at [355, 191] on link "Lease transactions" at bounding box center [362, 199] width 145 height 46
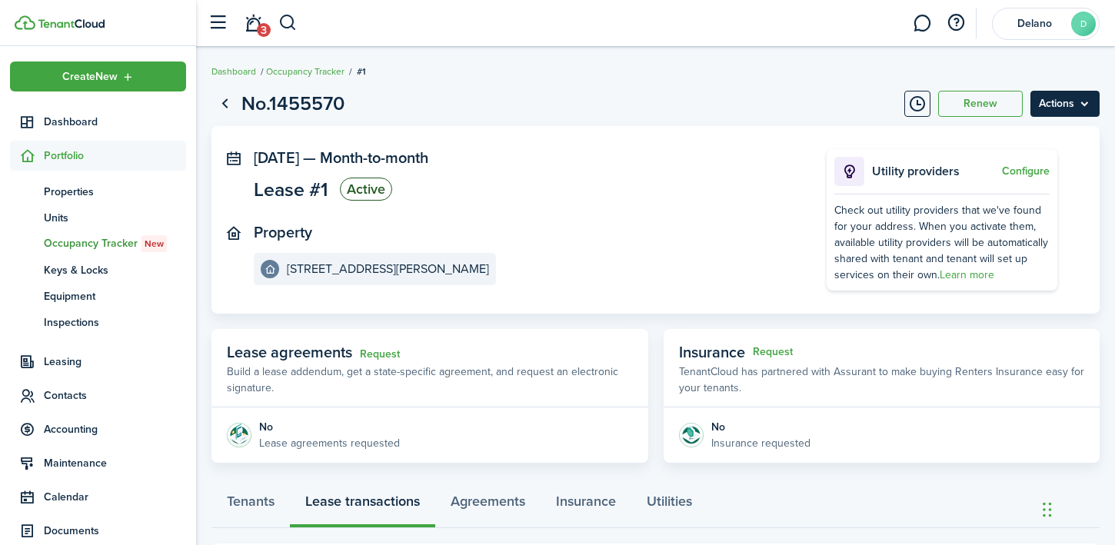
click at [1063, 107] on menu-btn "Actions" at bounding box center [1065, 104] width 69 height 26
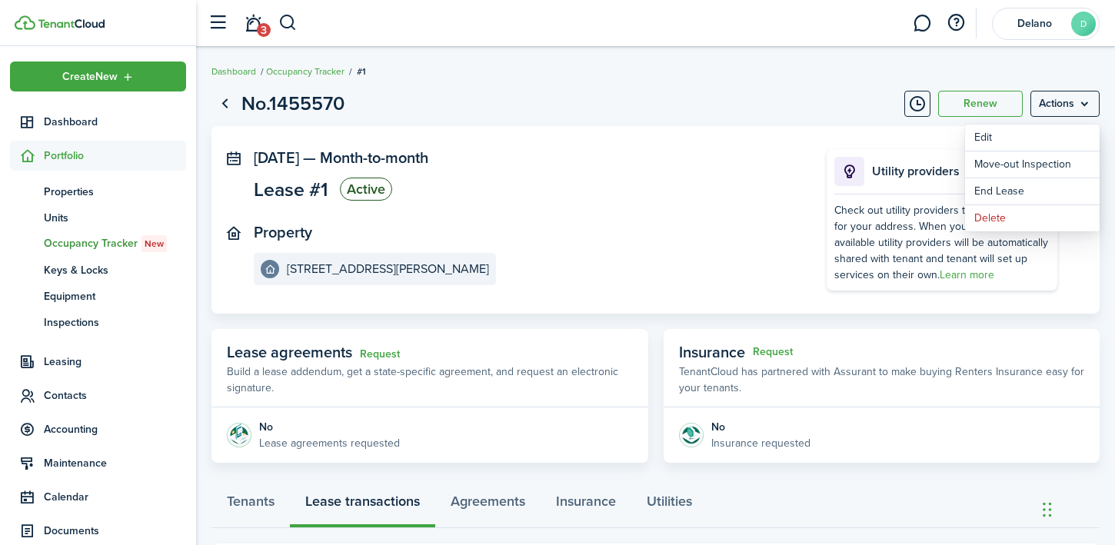
click at [622, 218] on panel-main-inner "[DATE] — Month-to-month Lease #1 Active Property [STREET_ADDRESS][PERSON_NAME]" at bounding box center [517, 217] width 527 height 136
click at [228, 105] on link "Go back" at bounding box center [225, 104] width 26 height 26
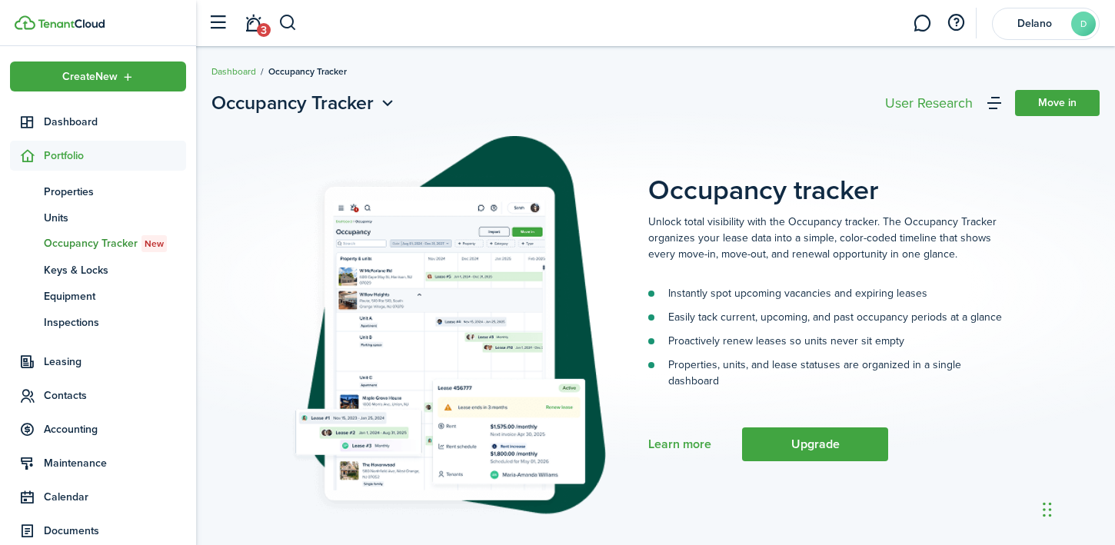
click at [76, 245] on span "Occupancy Tracker New" at bounding box center [115, 243] width 142 height 17
click at [76, 270] on span "Keys & Locks" at bounding box center [115, 270] width 142 height 16
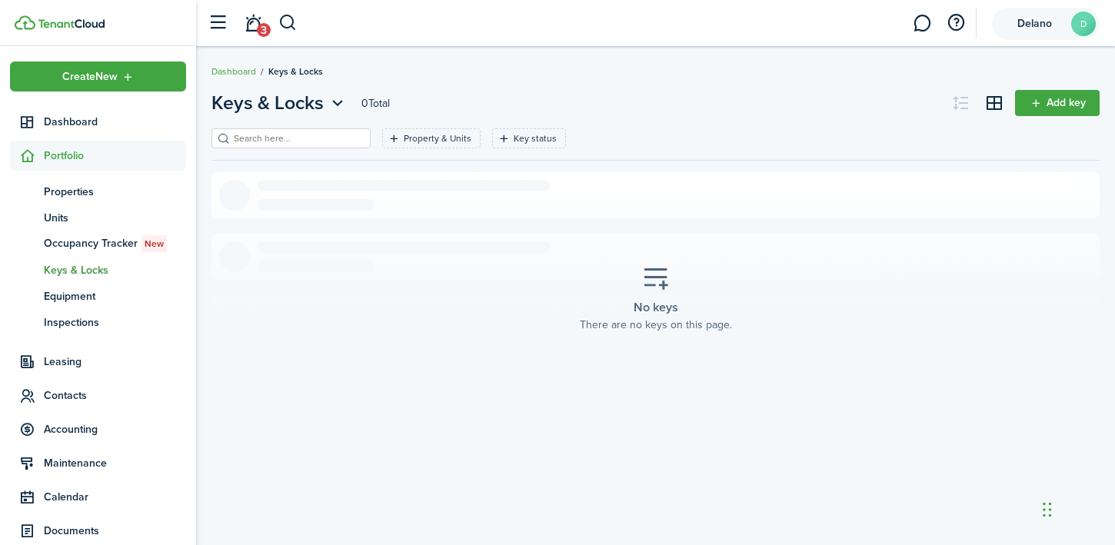
click at [1056, 14] on account-user-avatar "Delano D" at bounding box center [1046, 24] width 108 height 32
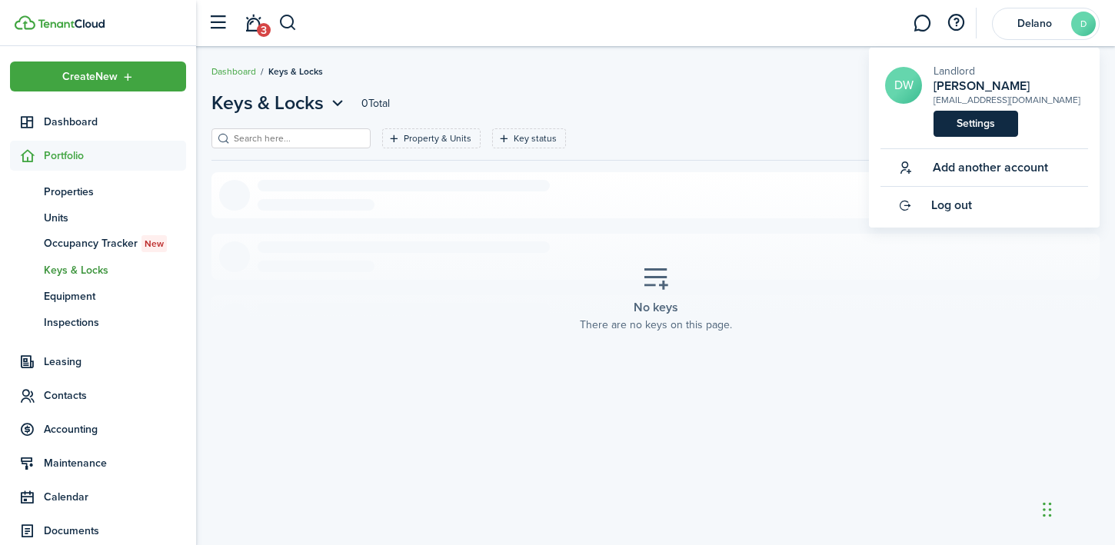
click at [982, 129] on link "Settings" at bounding box center [976, 124] width 85 height 26
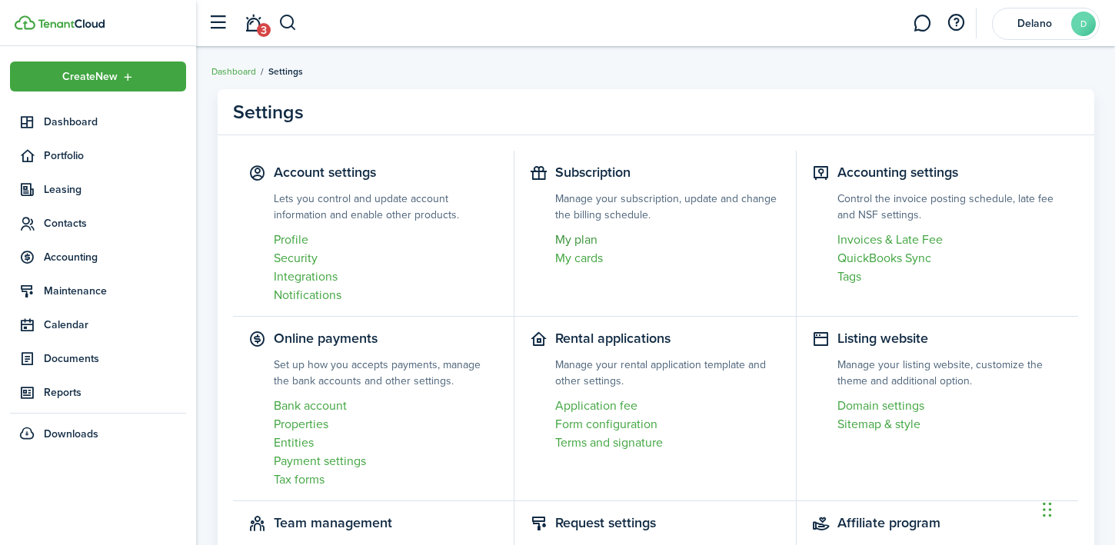
click at [582, 242] on link "My plan" at bounding box center [667, 240] width 225 height 18
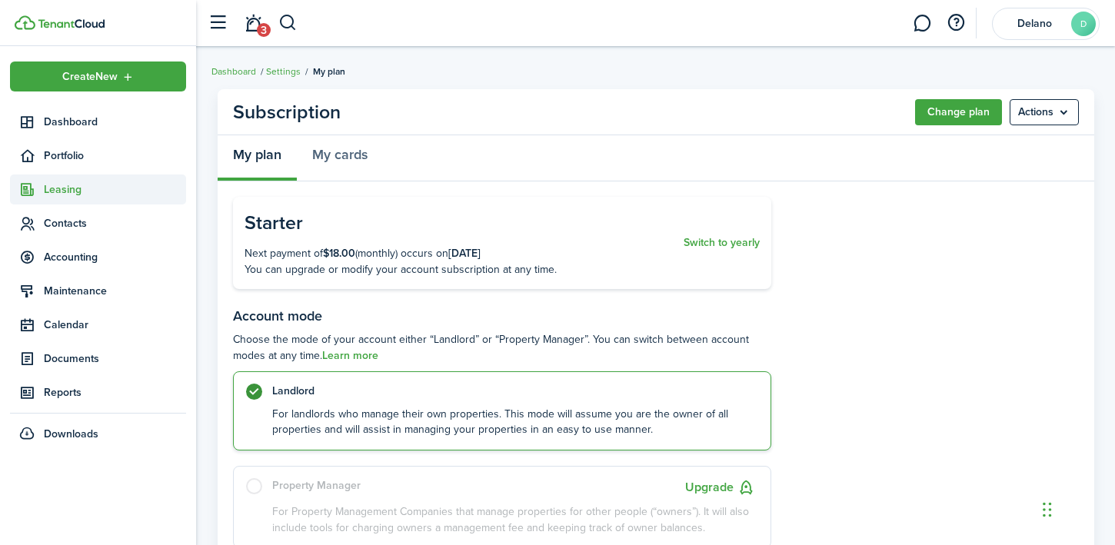
click at [82, 195] on span "Leasing" at bounding box center [115, 190] width 142 height 16
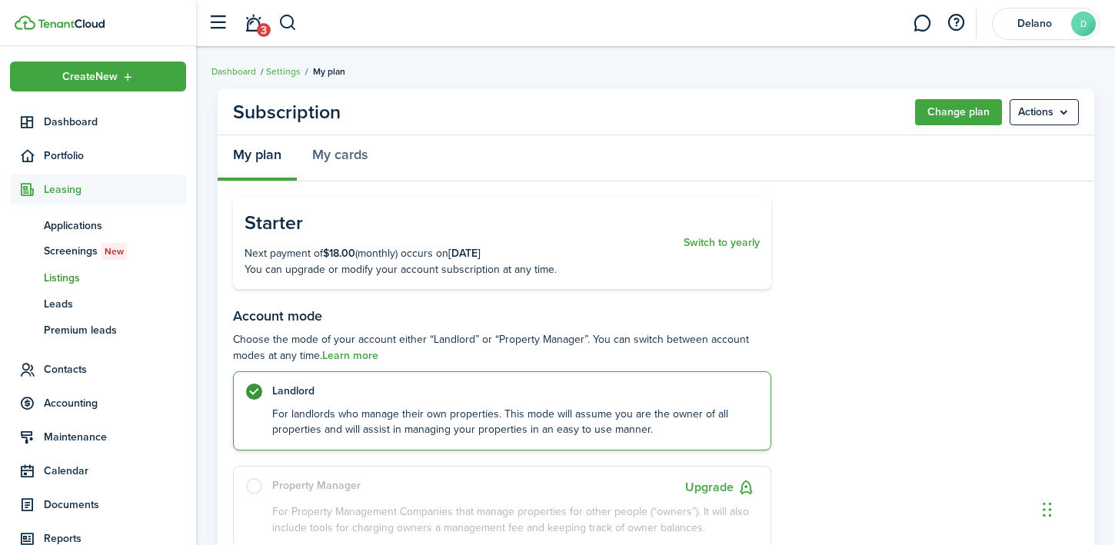
click at [68, 275] on span "Listings" at bounding box center [115, 278] width 142 height 16
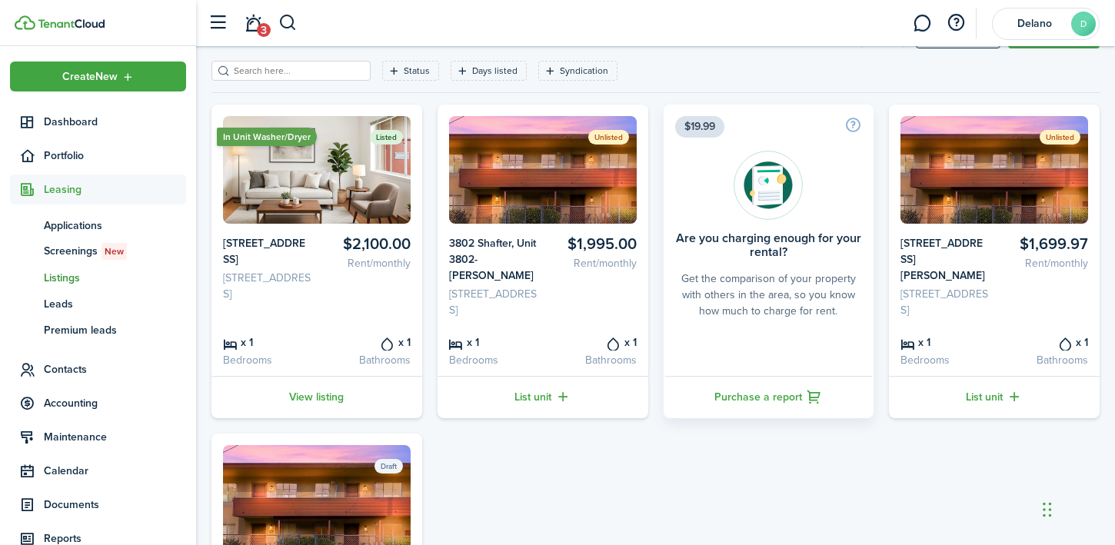
scroll to position [163, 0]
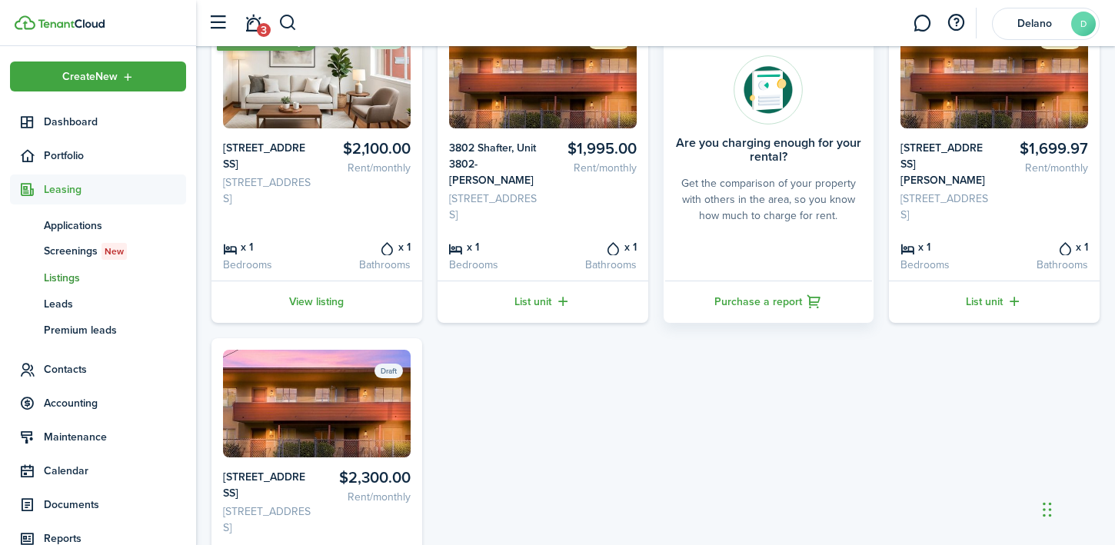
click at [585, 405] on div "In Unit Washer/Dryer Listed $2,100.00 Rent/monthly 3802 Shafter, Unit 3800 [STR…" at bounding box center [656, 322] width 904 height 627
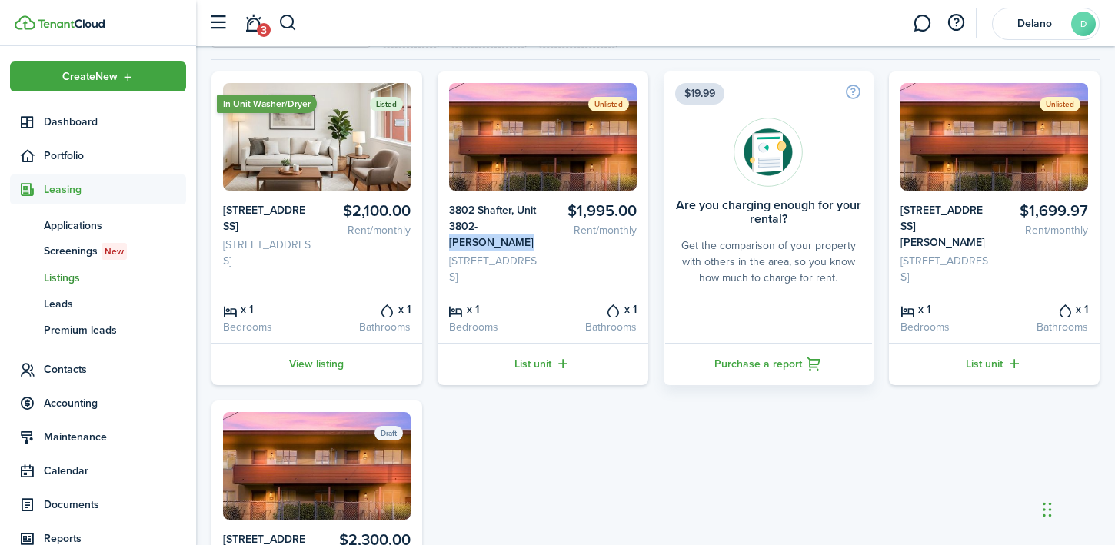
drag, startPoint x: 481, startPoint y: 226, endPoint x: 495, endPoint y: 241, distance: 20.1
click at [495, 241] on card-listing-title "3802 Shafter, Unit 3802- [PERSON_NAME]" at bounding box center [493, 226] width 88 height 48
copy card-listing-title "[PERSON_NAME]"
click at [590, 207] on card-listing-title "$1,995.00" at bounding box center [592, 211] width 88 height 18
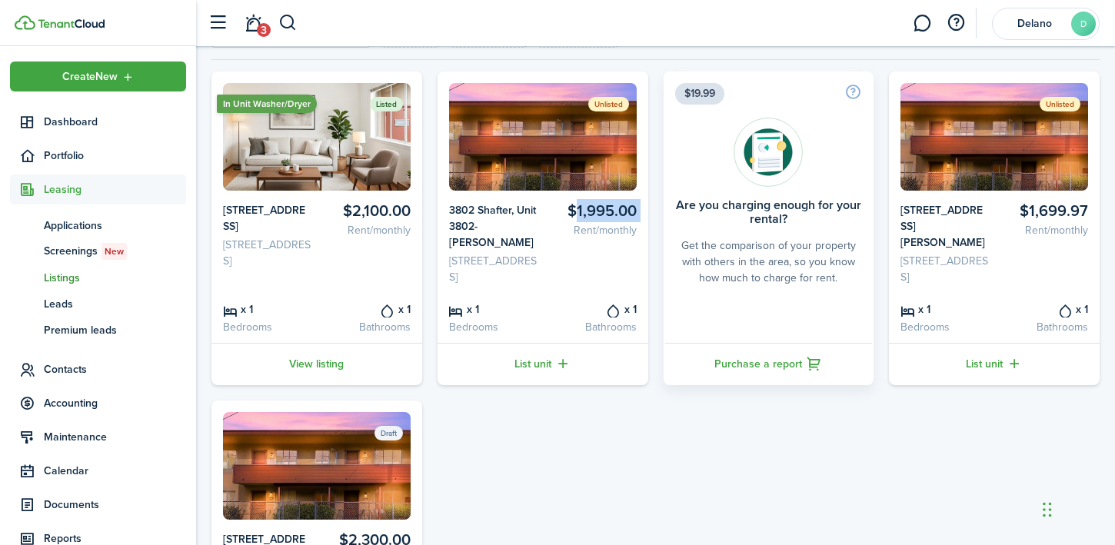
click at [590, 207] on card-listing-title "$1,995.00" at bounding box center [592, 211] width 88 height 18
copy card-listing-title "$1,995.00"
click at [1053, 218] on card-listing-title "$1,699.97" at bounding box center [1045, 211] width 88 height 18
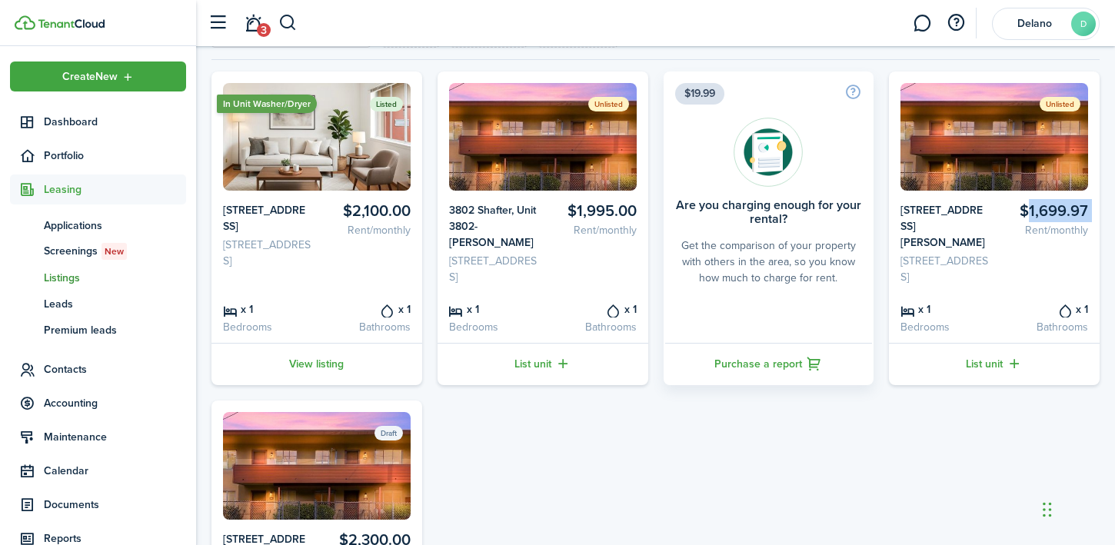
copy card-listing-title "$1,699.97"
click at [1054, 23] on span "Delano" at bounding box center [1035, 23] width 62 height 11
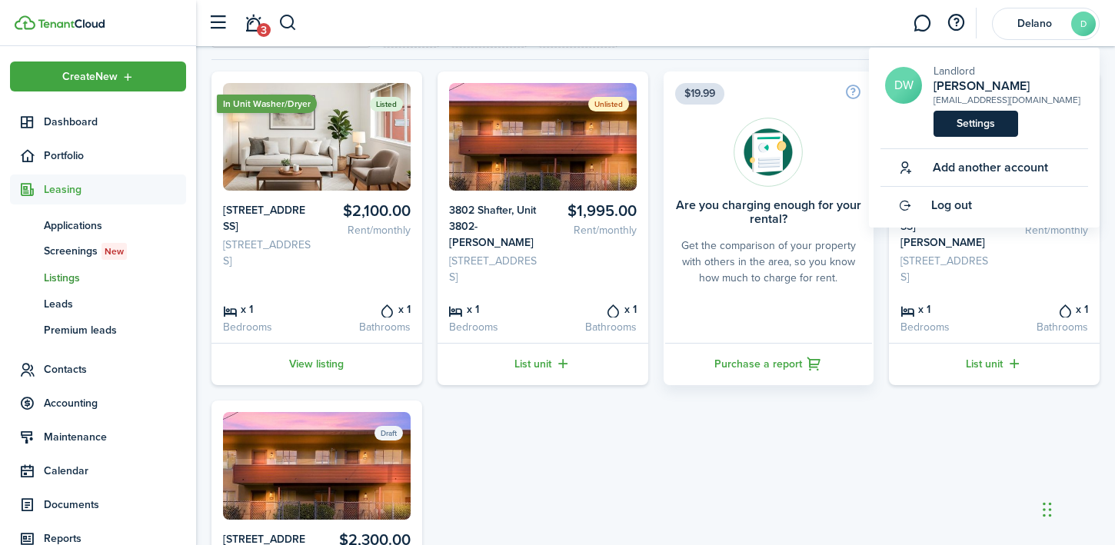
click at [979, 122] on link "Settings" at bounding box center [976, 124] width 85 height 26
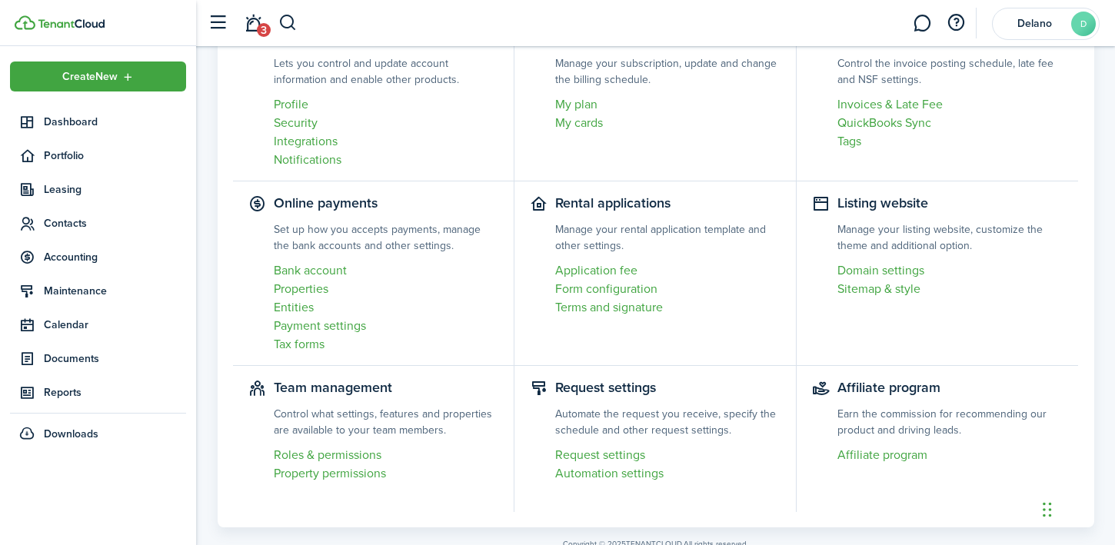
scroll to position [19, 0]
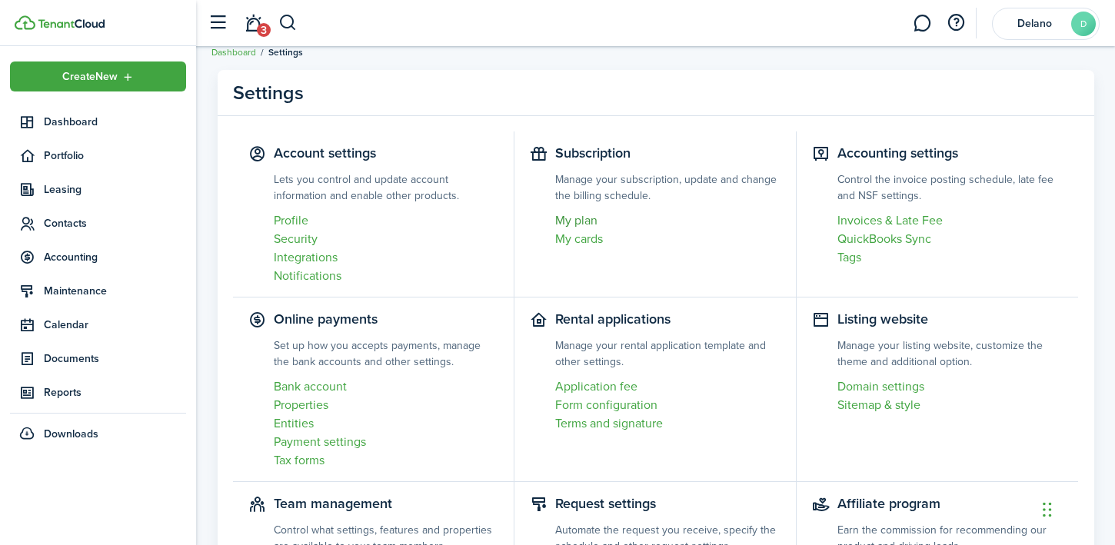
click at [575, 218] on link "My plan" at bounding box center [667, 221] width 225 height 18
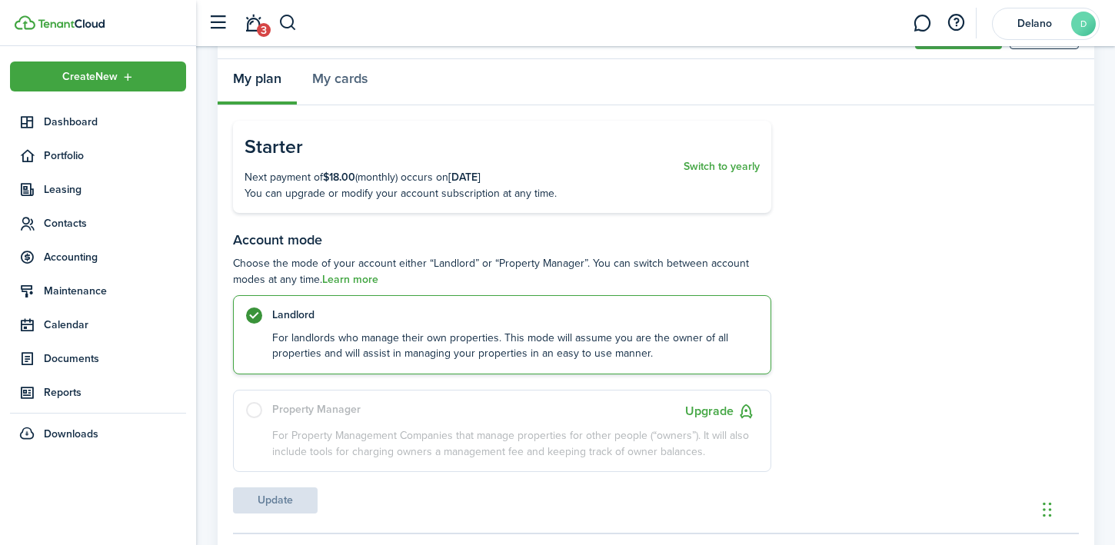
scroll to position [14, 0]
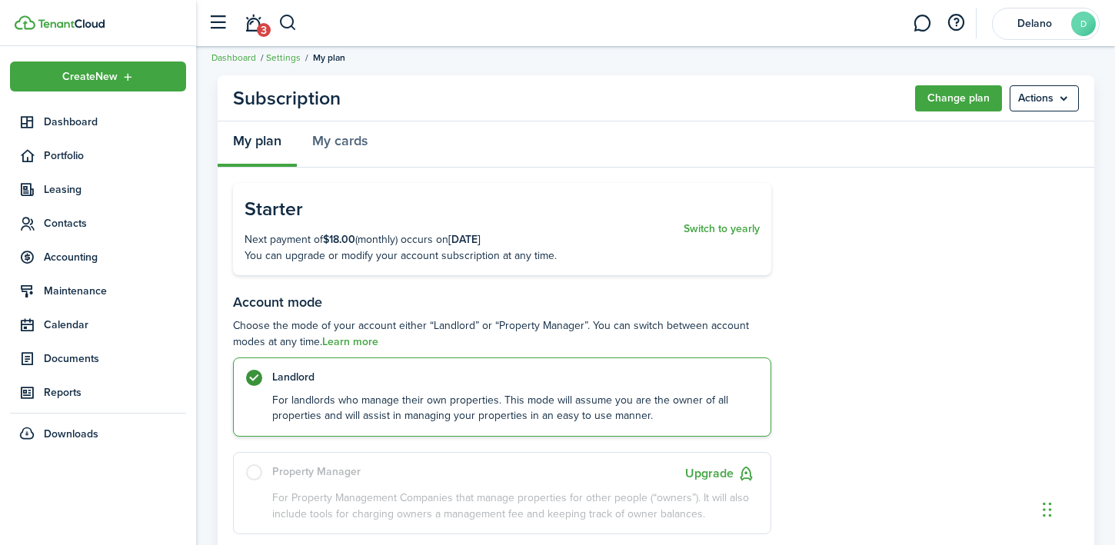
click at [336, 385] on label "Landlord For landlords who manage their own properties. This mode will assume y…" at bounding box center [502, 397] width 538 height 79
click at [334, 401] on p "For landlords who manage their own properties. This mode will assume you are th…" at bounding box center [513, 409] width 483 height 32
click at [357, 144] on link "My cards" at bounding box center [340, 145] width 86 height 46
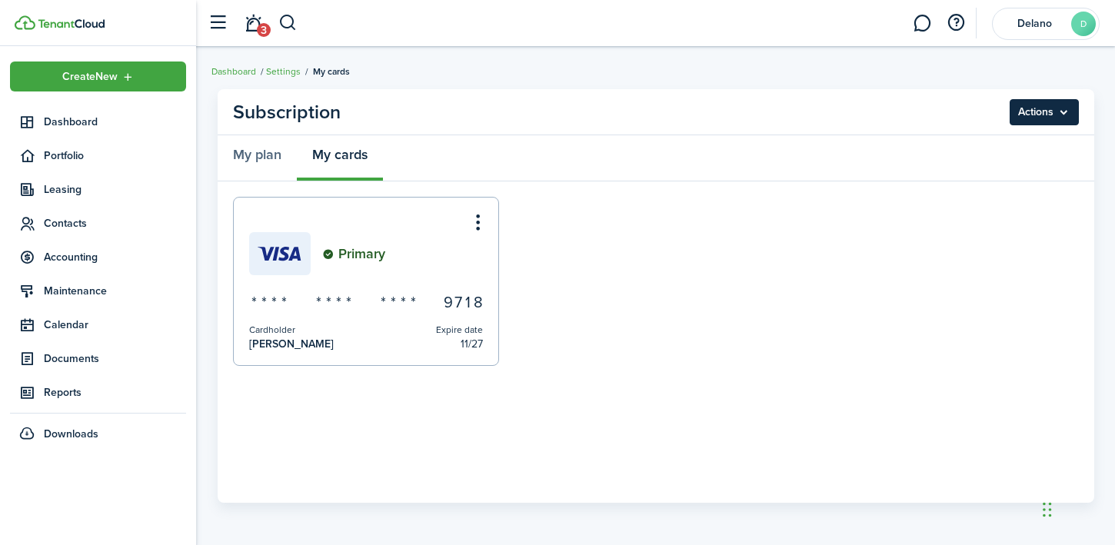
click at [1039, 122] on menu-btn "Actions" at bounding box center [1044, 112] width 69 height 26
click at [467, 112] on panel-main-header "Subscription Actions" at bounding box center [656, 112] width 877 height 46
click at [255, 169] on link "My plan" at bounding box center [257, 158] width 79 height 46
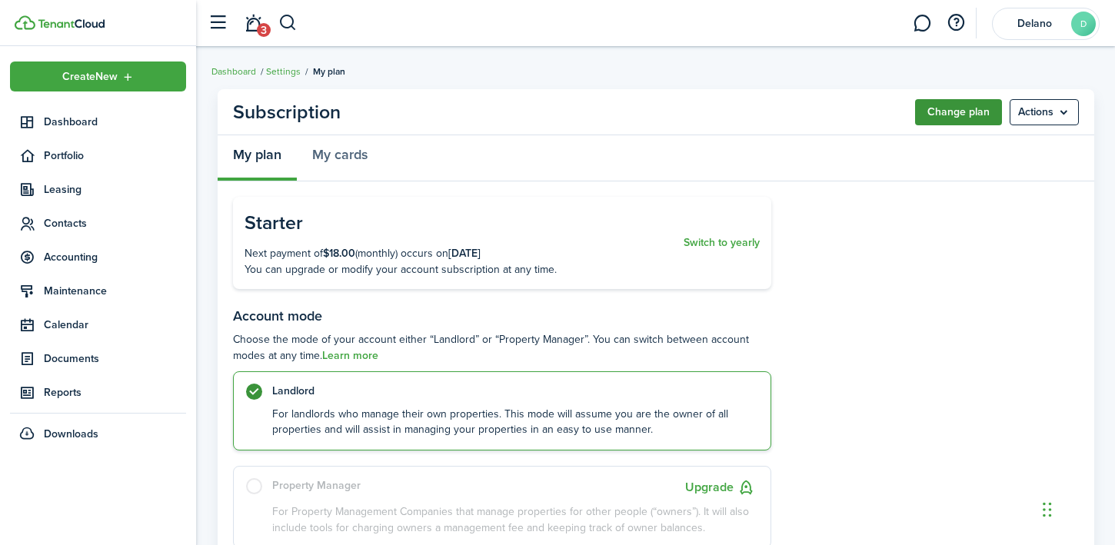
click at [966, 110] on button "Change plan" at bounding box center [958, 112] width 87 height 26
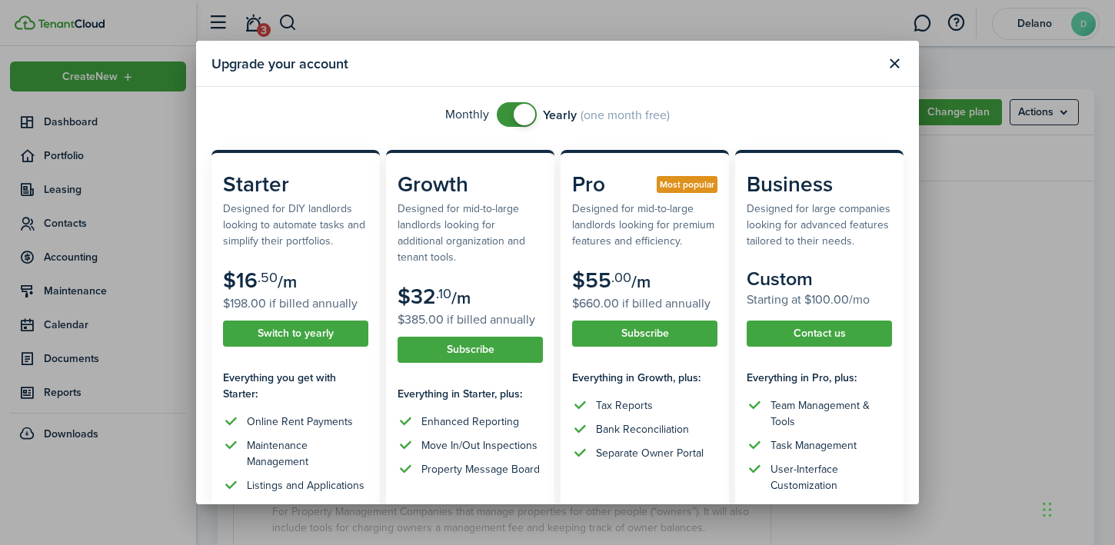
click at [518, 115] on span at bounding box center [525, 115] width 22 height 22
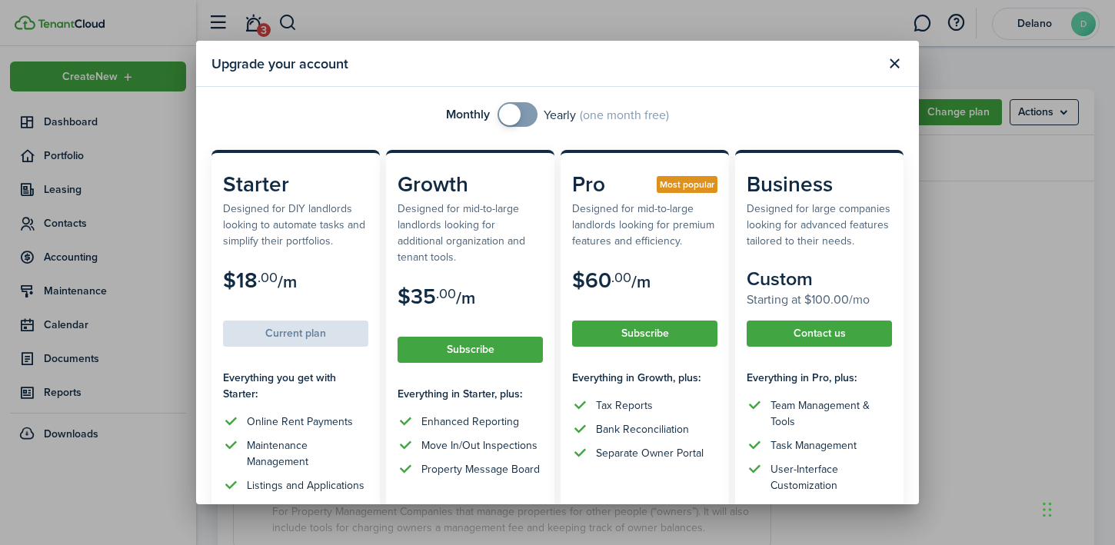
checkbox input "true"
click at [518, 115] on span at bounding box center [510, 115] width 22 height 22
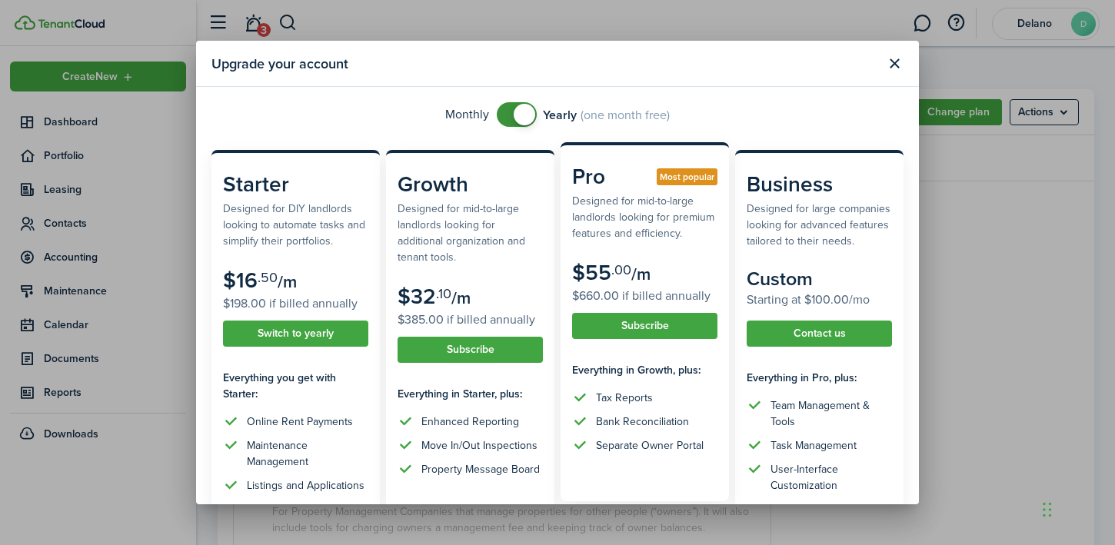
scroll to position [76, 0]
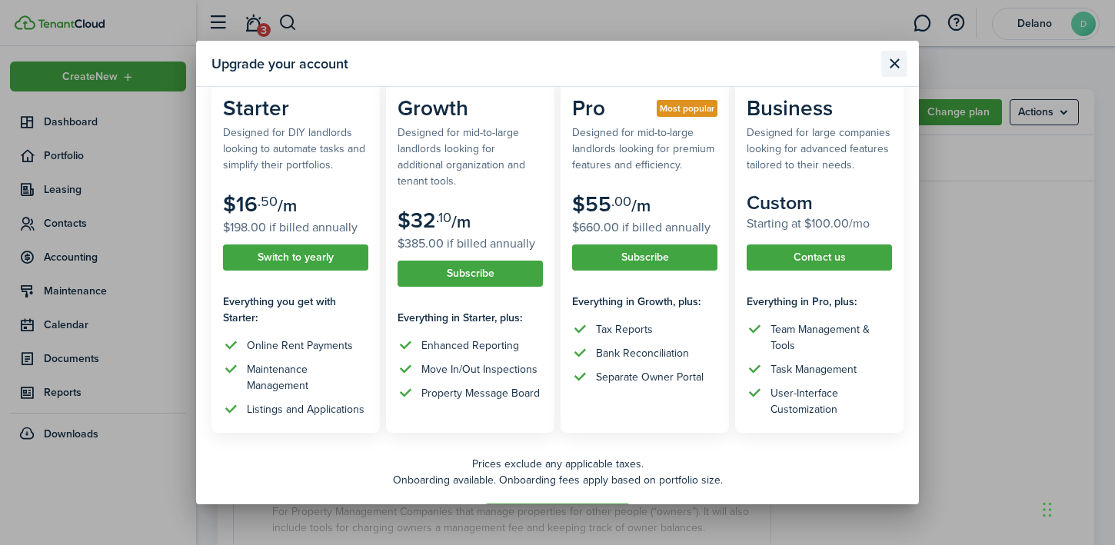
click at [893, 62] on button "Close modal" at bounding box center [895, 64] width 26 height 26
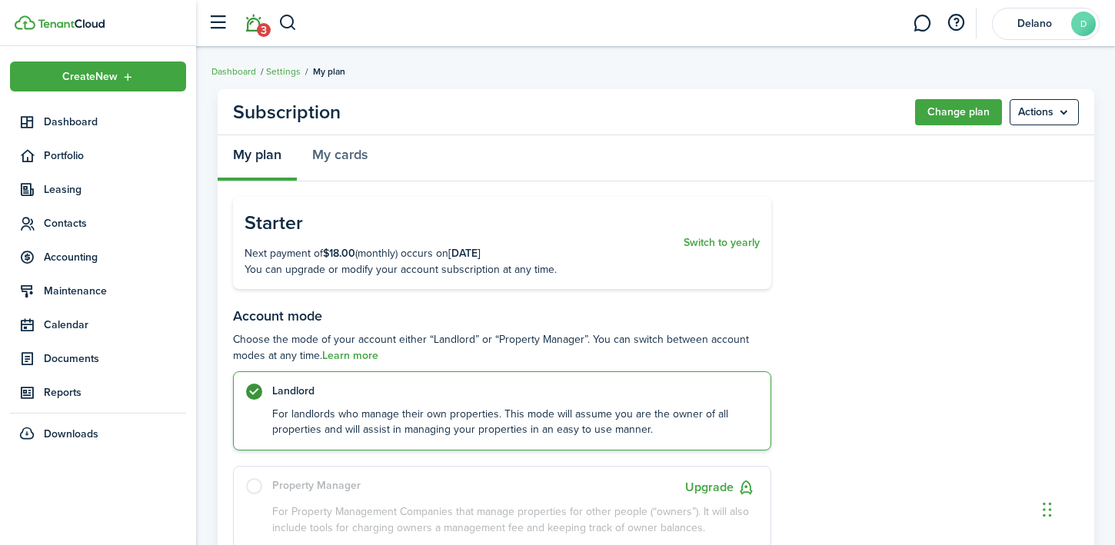
click at [255, 28] on link "3" at bounding box center [252, 23] width 29 height 39
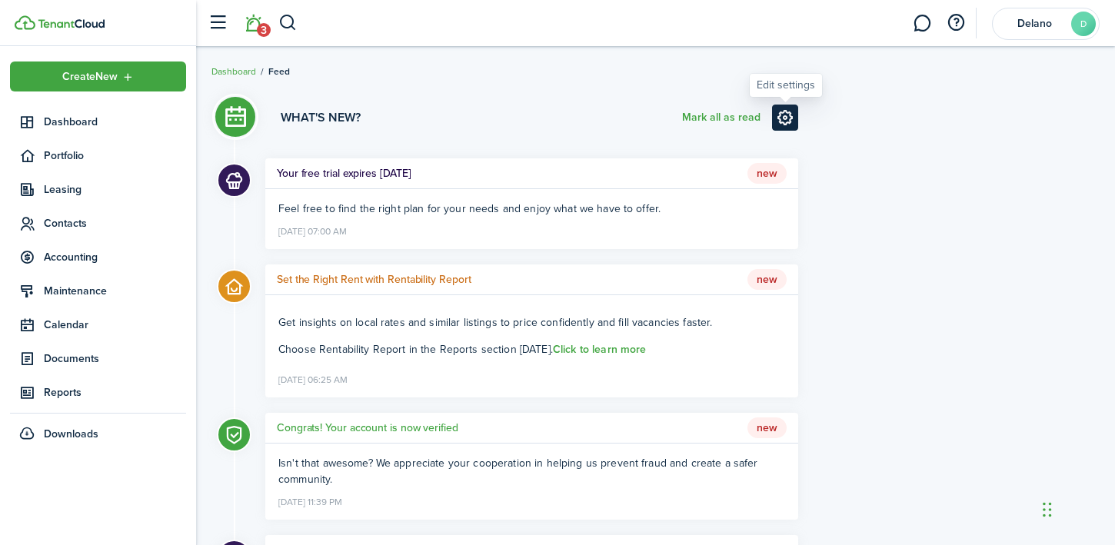
click at [776, 118] on link at bounding box center [785, 118] width 26 height 26
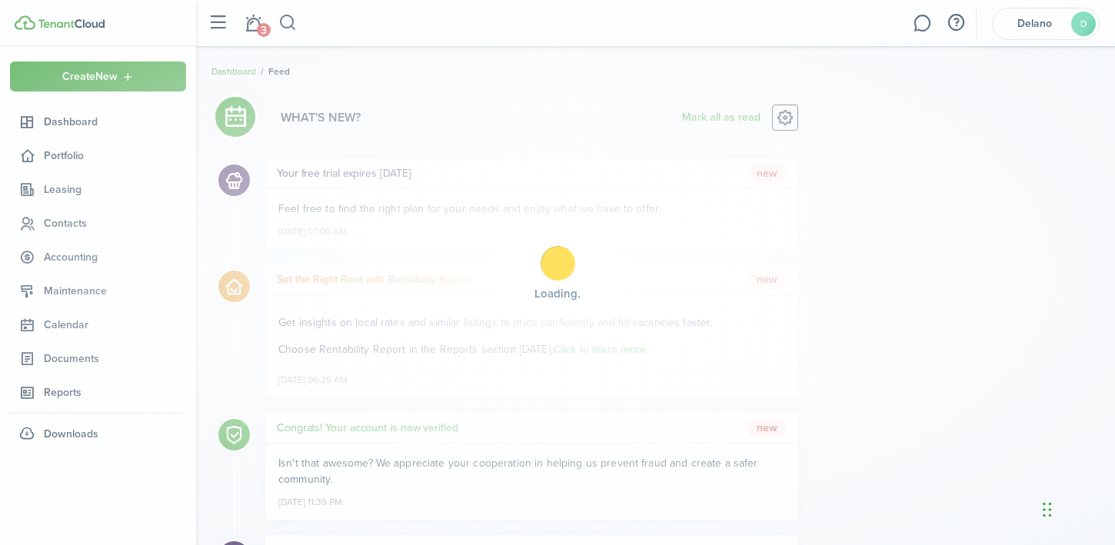
click at [1041, 386] on div "Loading" at bounding box center [557, 272] width 1115 height 545
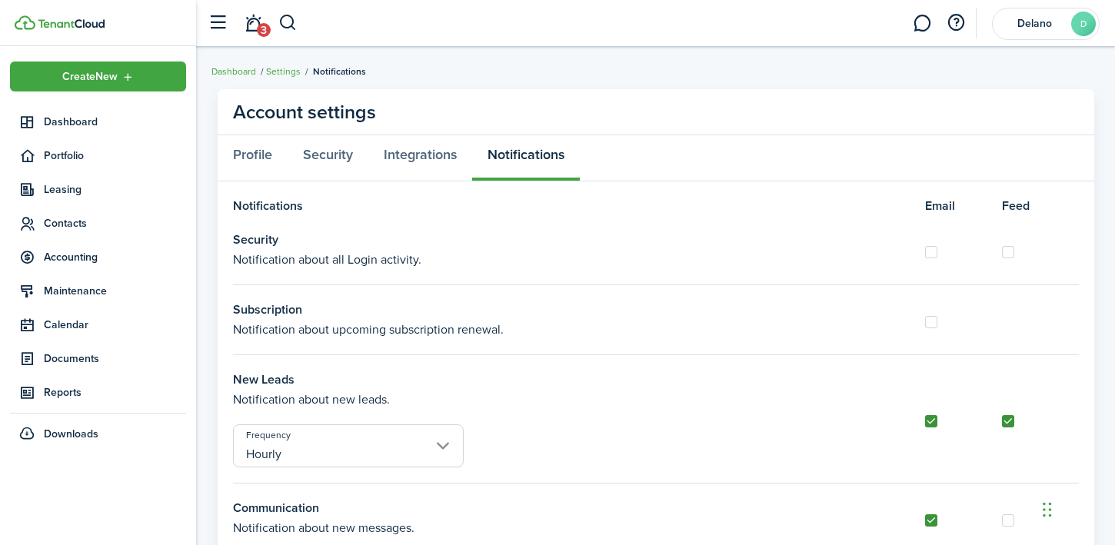
scroll to position [38, 0]
